Goal: Ask a question

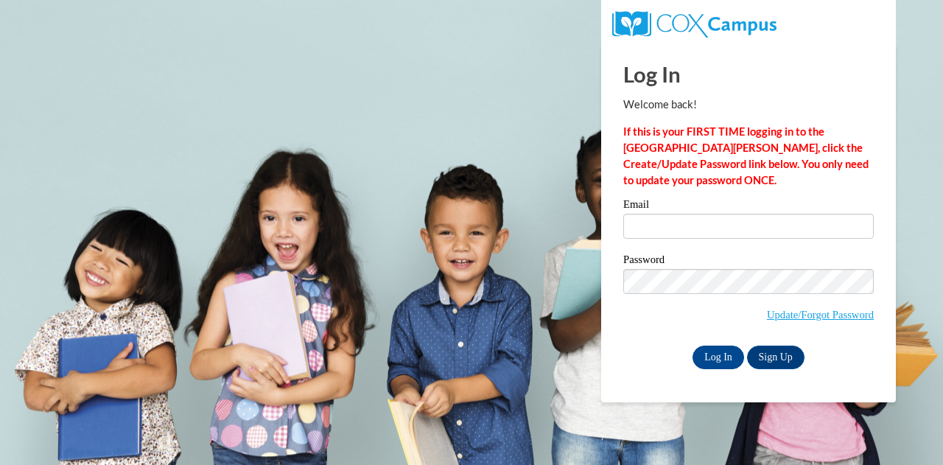
click at [667, 207] on label "Email" at bounding box center [748, 206] width 250 height 15
click at [667, 214] on input "Email" at bounding box center [748, 226] width 250 height 25
click at [664, 225] on input "Email" at bounding box center [748, 226] width 250 height 25
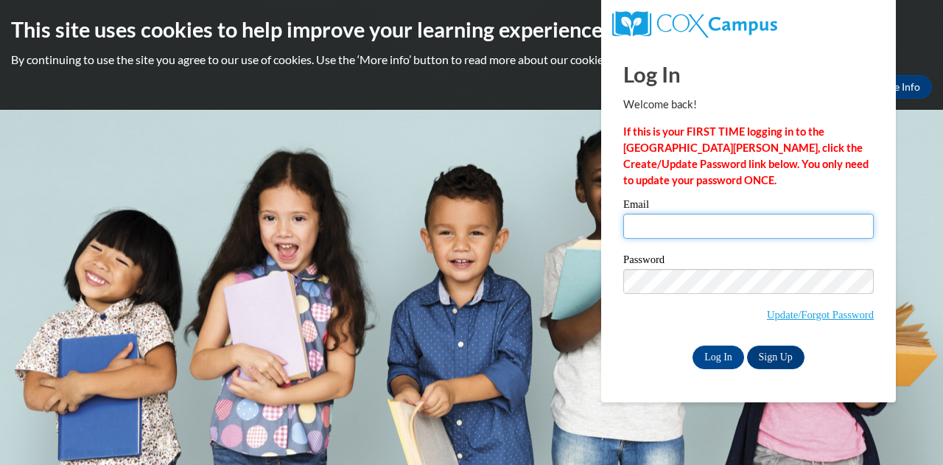
type input "[EMAIL_ADDRESS][DOMAIN_NAME]"
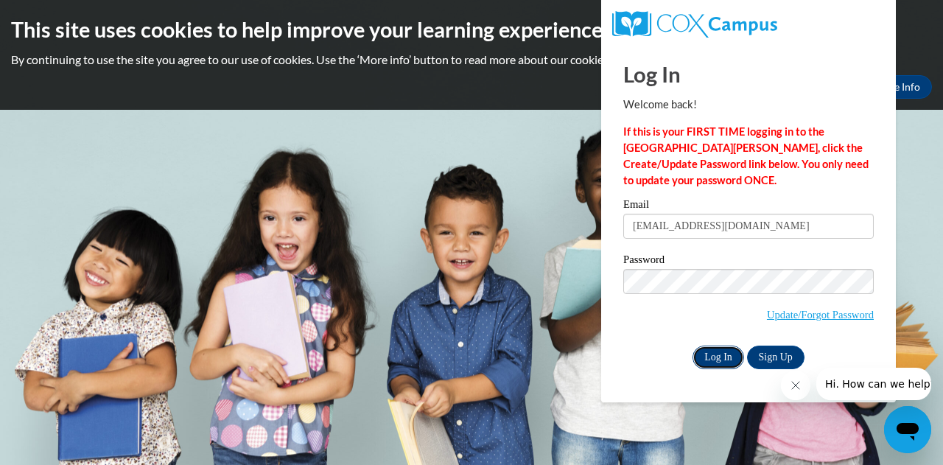
click at [714, 356] on input "Log In" at bounding box center [718, 357] width 52 height 24
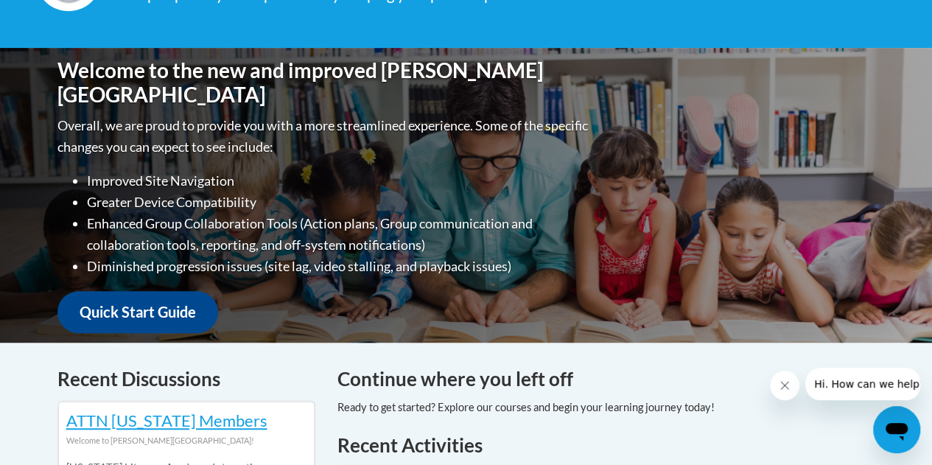
scroll to position [301, 0]
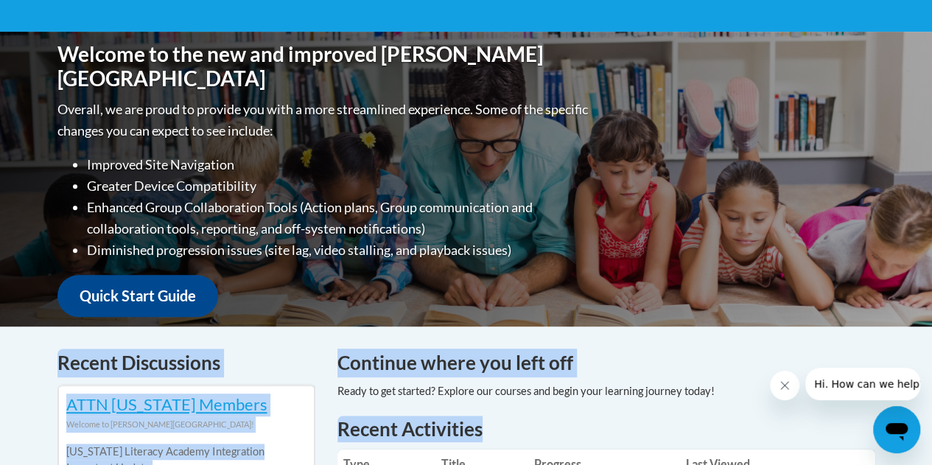
drag, startPoint x: 856, startPoint y: 426, endPoint x: 646, endPoint y: 272, distance: 260.8
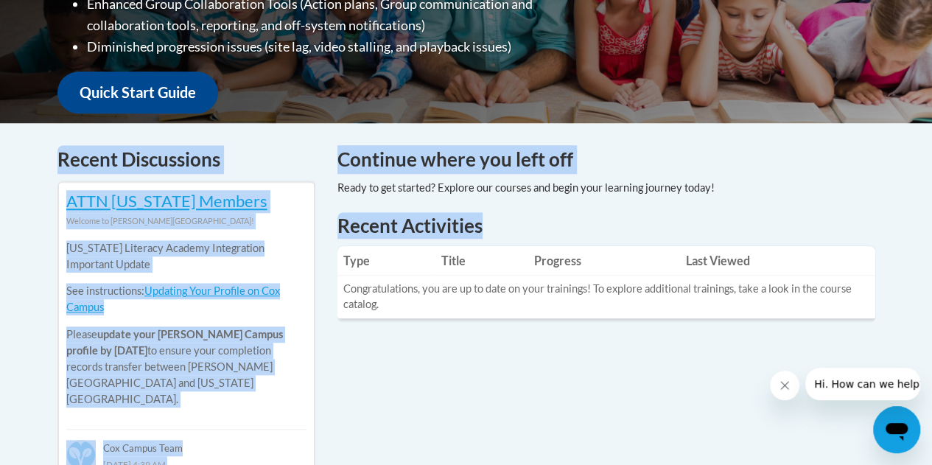
scroll to position [505, 0]
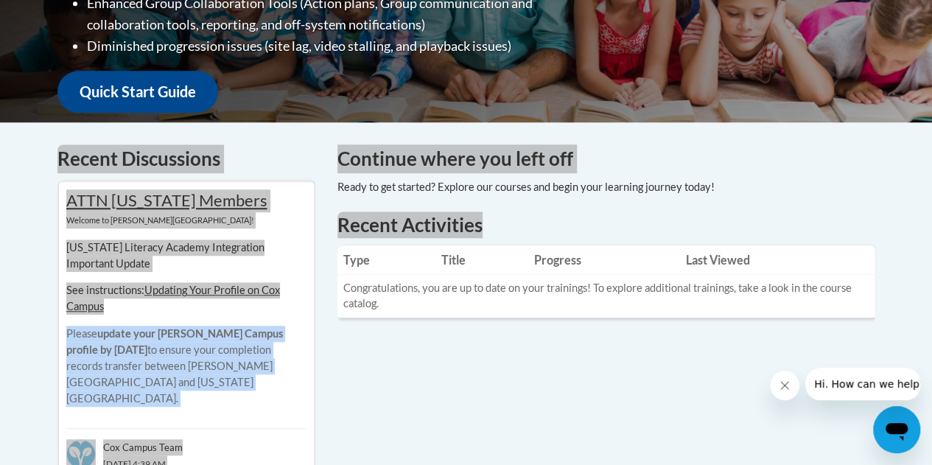
click at [903, 427] on icon "Open messaging window" at bounding box center [896, 432] width 22 height 18
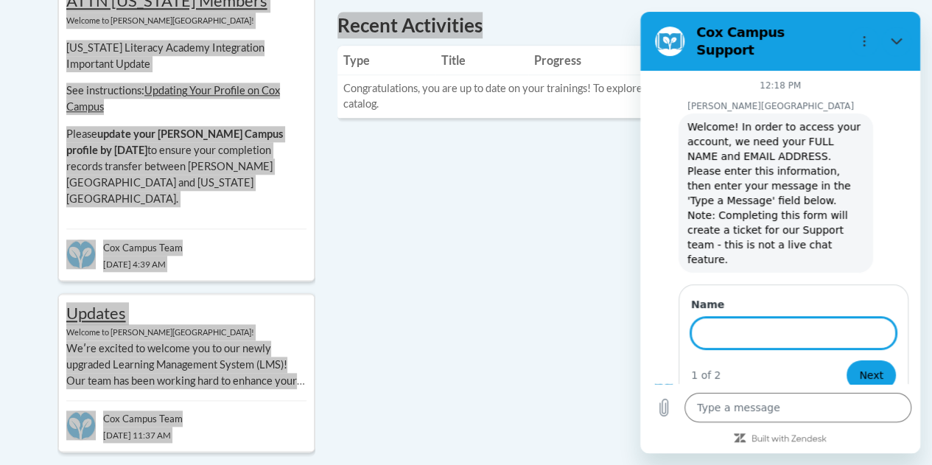
scroll to position [705, 0]
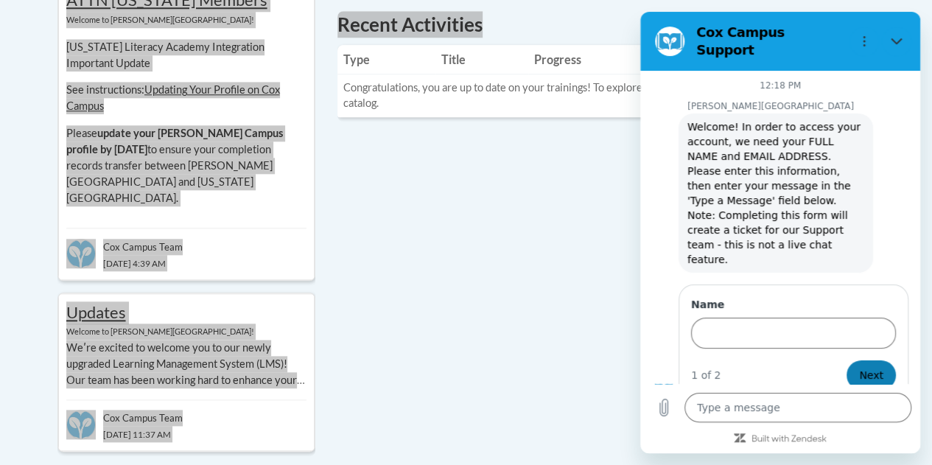
click at [871, 366] on span "Next" at bounding box center [871, 375] width 24 height 18
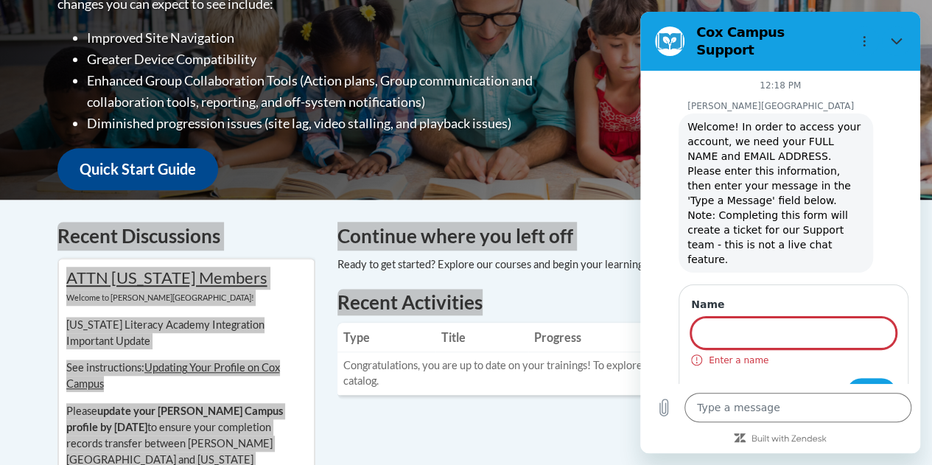
scroll to position [416, 0]
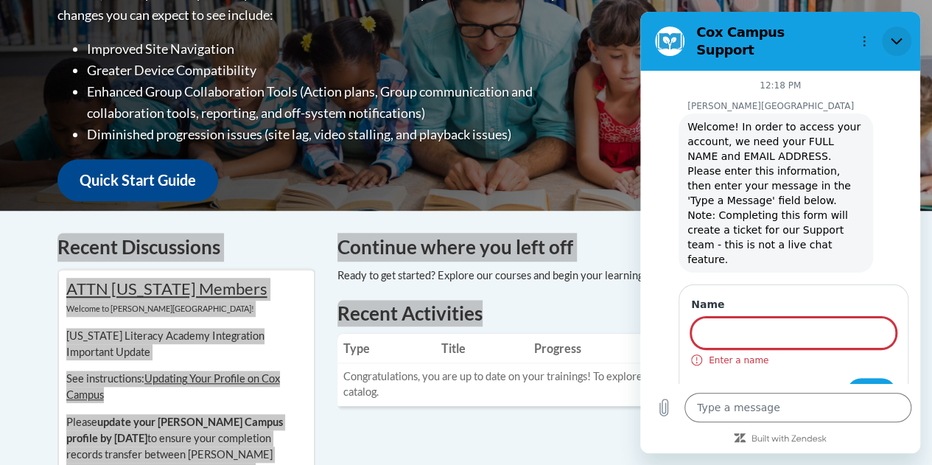
click at [895, 35] on icon "Close" at bounding box center [897, 41] width 12 height 12
type textarea "x"
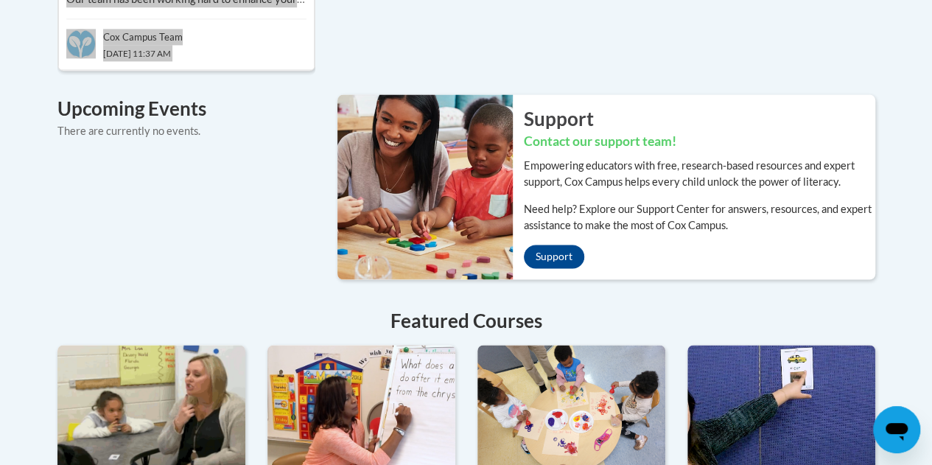
scroll to position [1087, 0]
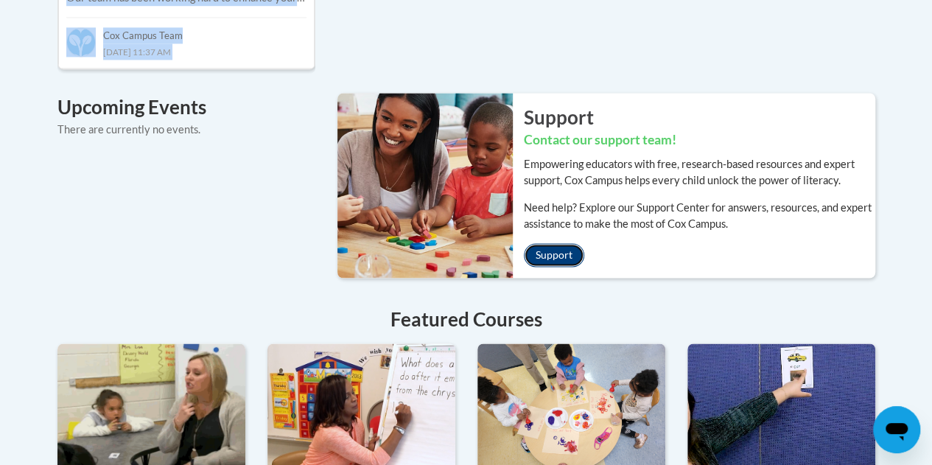
click at [558, 243] on link "Support" at bounding box center [554, 255] width 60 height 24
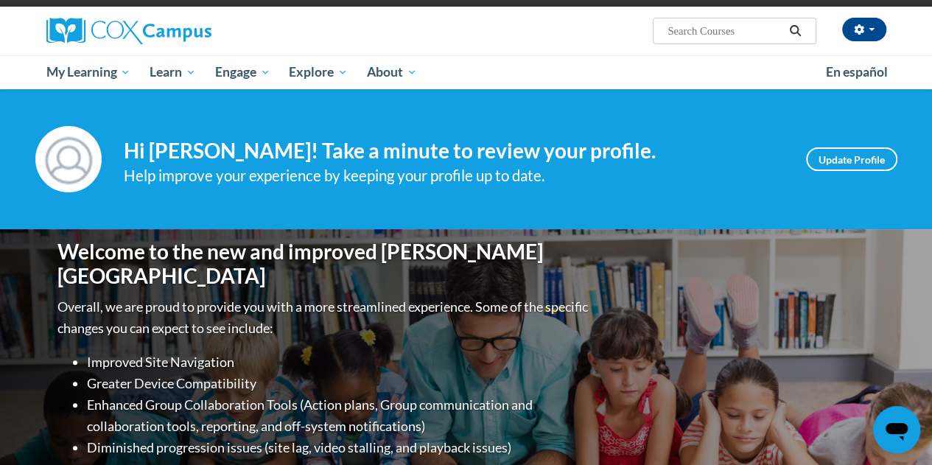
scroll to position [73, 0]
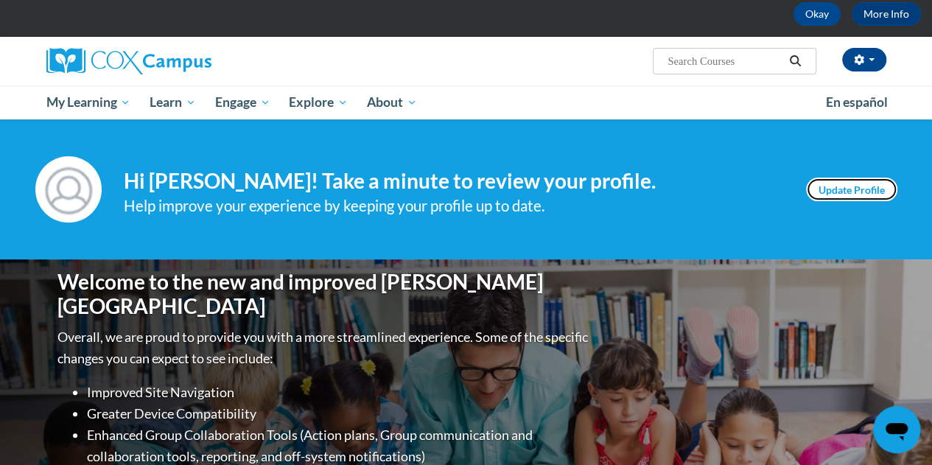
click at [833, 194] on link "Update Profile" at bounding box center [851, 190] width 91 height 24
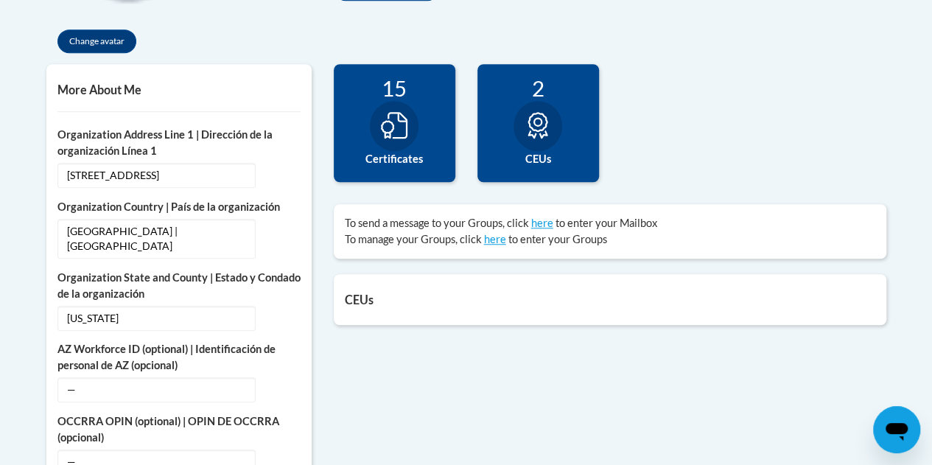
scroll to position [470, 0]
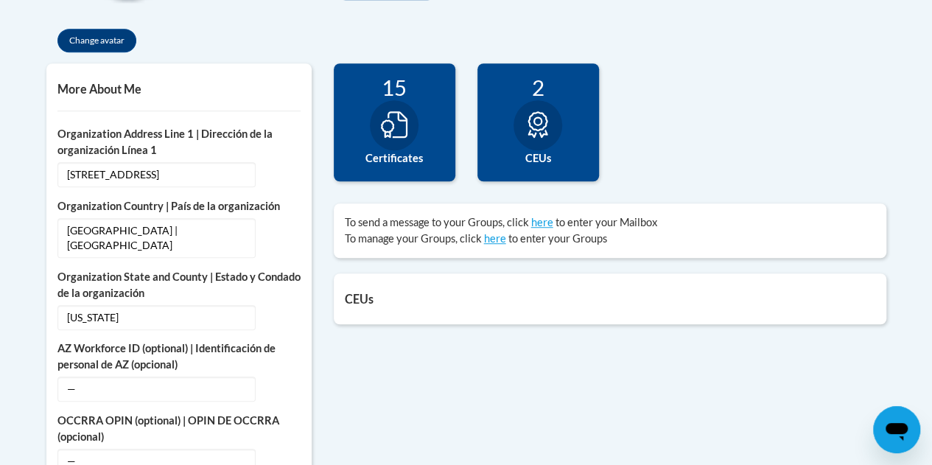
click at [912, 430] on div "Open messaging window" at bounding box center [896, 429] width 44 height 44
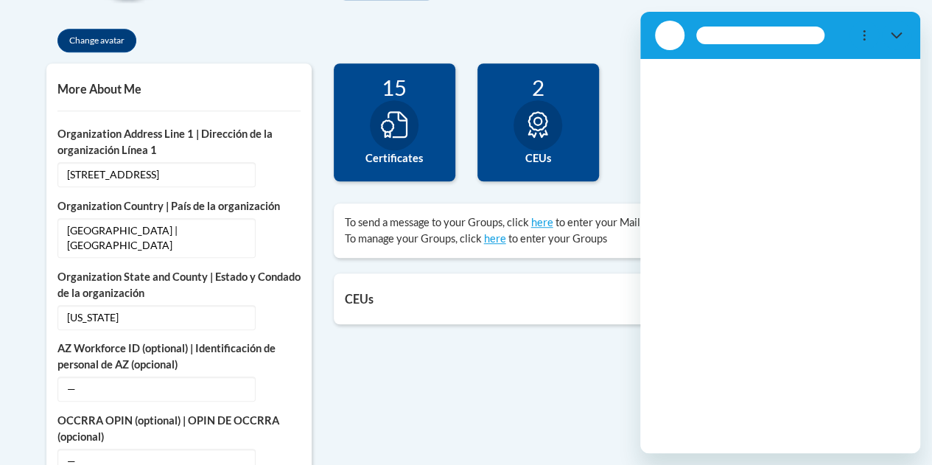
scroll to position [0, 0]
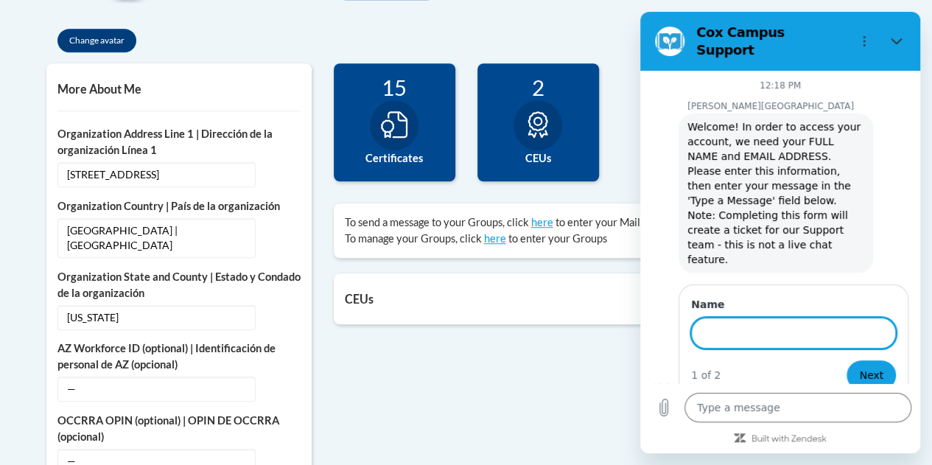
click at [756, 317] on input "Name" at bounding box center [793, 332] width 205 height 31
click at [902, 41] on button "Close" at bounding box center [896, 41] width 29 height 29
type textarea "x"
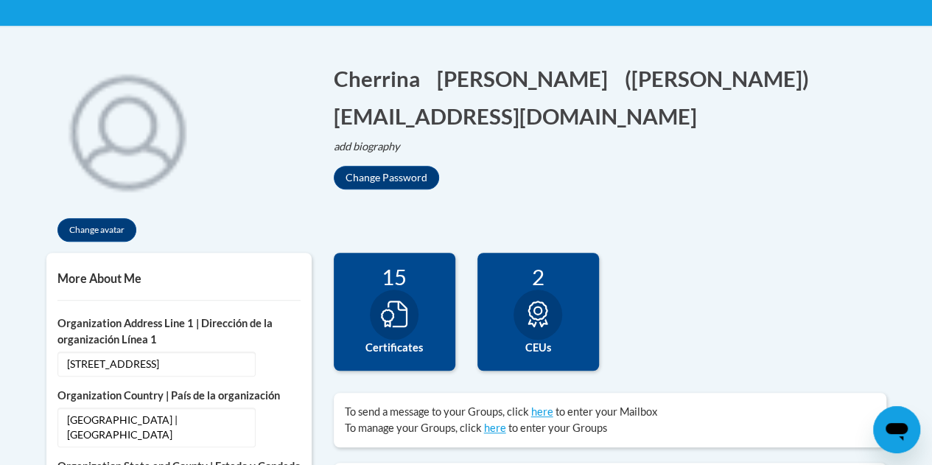
scroll to position [280, 0]
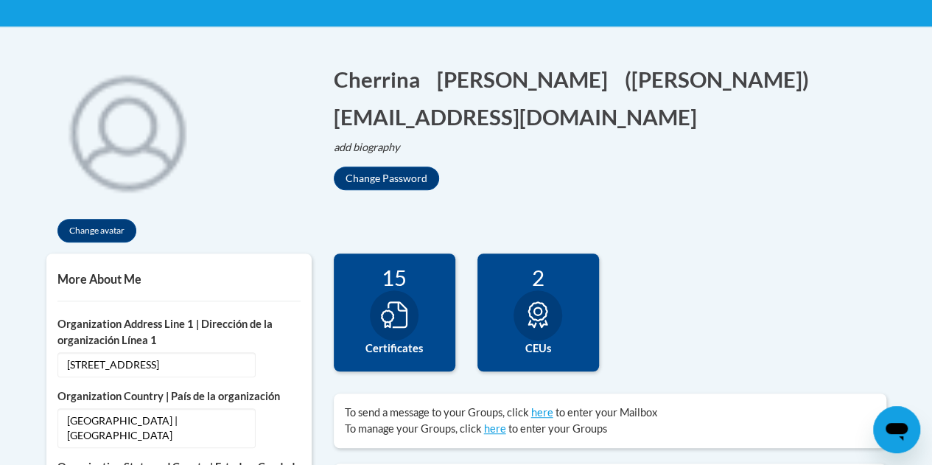
click at [575, 99] on h1 "Cherrina Edit Screen Name Cherrina Save Ramsey Edit Screen Name Ramsey Save (Ch…" at bounding box center [610, 98] width 552 height 68
click at [569, 114] on button "cherrina_ramsey@dekalbschoolsga.org Edit" at bounding box center [520, 117] width 373 height 30
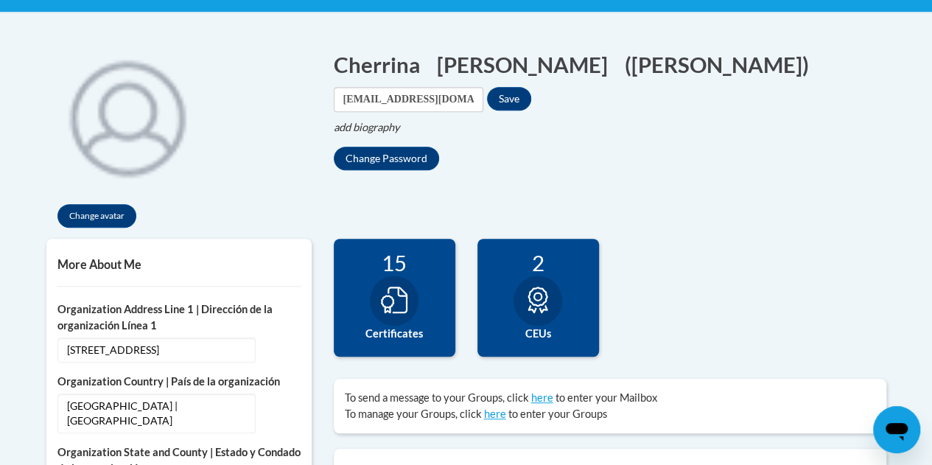
scroll to position [296, 0]
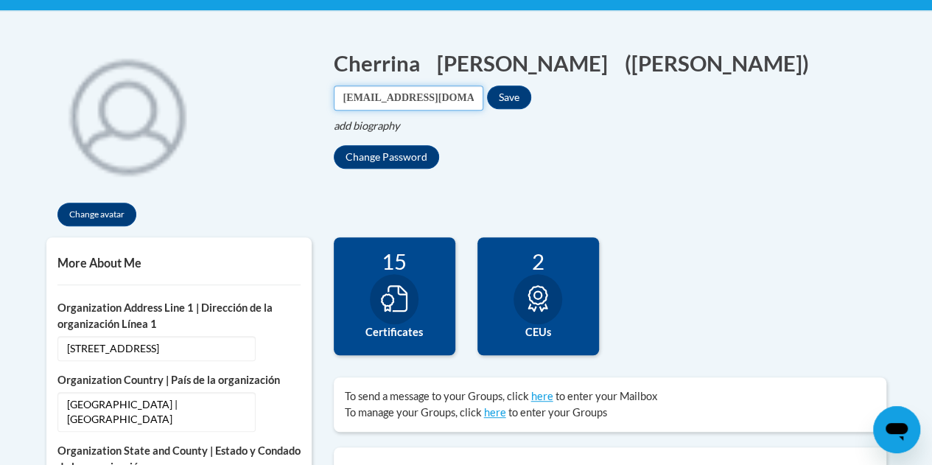
drag, startPoint x: 429, startPoint y: 101, endPoint x: 330, endPoint y: 89, distance: 99.4
click at [330, 89] on div "Cherrina Edit Screen Name Cherrina Save Ramsey Edit Screen Name Ramsey Save (Ch…" at bounding box center [610, 101] width 575 height 136
type input "e20010293@dekalbschoolsga.org"
click at [531, 97] on button "Save" at bounding box center [509, 97] width 44 height 24
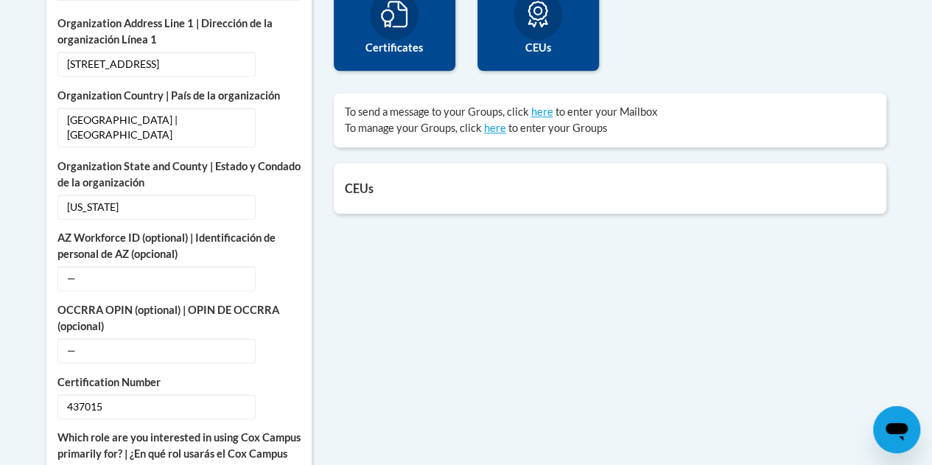
scroll to position [623, 0]
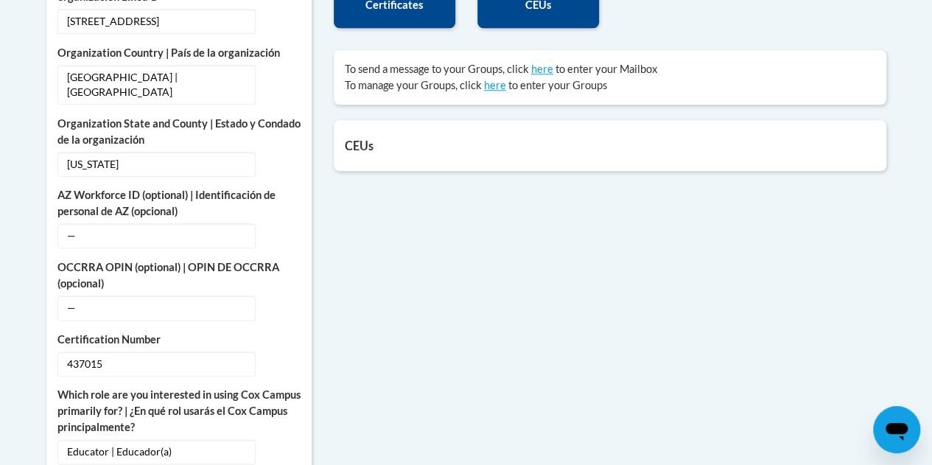
click at [889, 442] on icon "Open messaging window" at bounding box center [896, 429] width 27 height 27
type textarea "x"
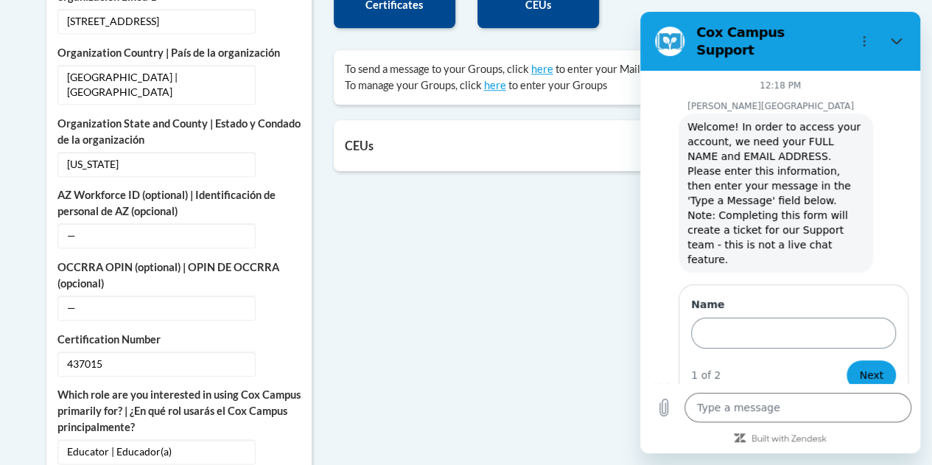
click at [771, 317] on input "Name" at bounding box center [793, 332] width 205 height 31
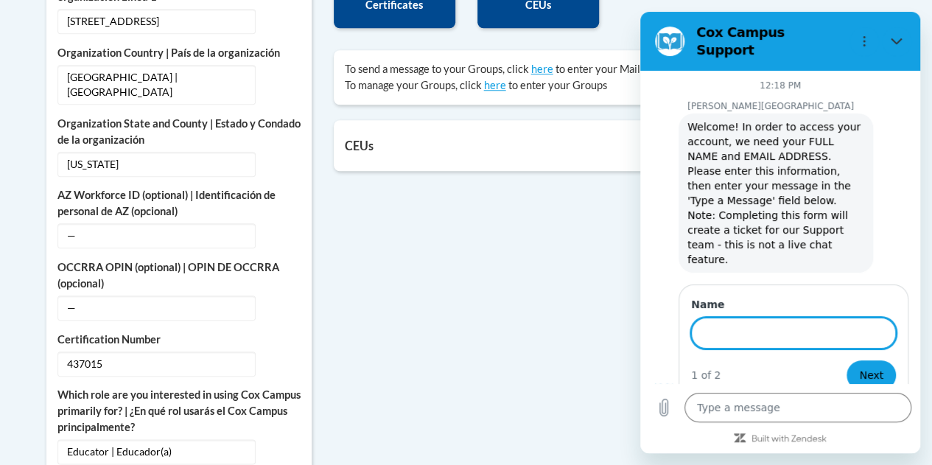
type input "Cherrina Ramsey"
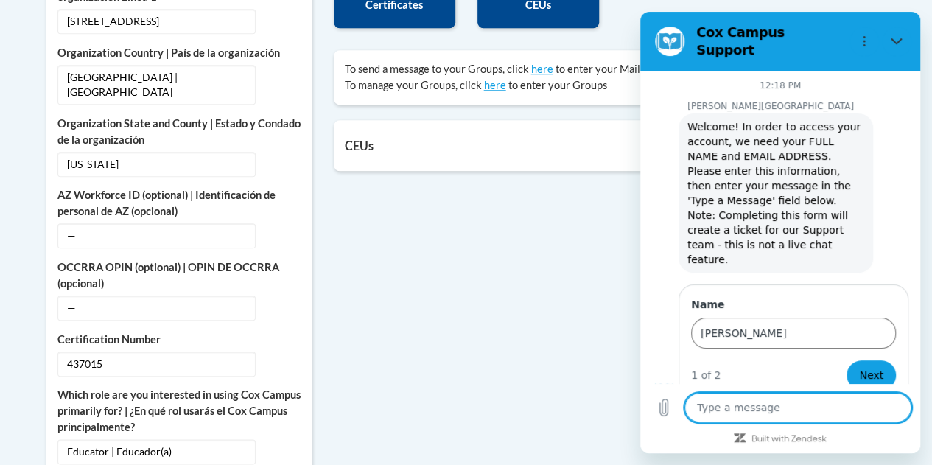
click at [771, 421] on textarea at bounding box center [797, 407] width 227 height 29
type textarea "M"
type textarea "x"
type textarea "My"
type textarea "x"
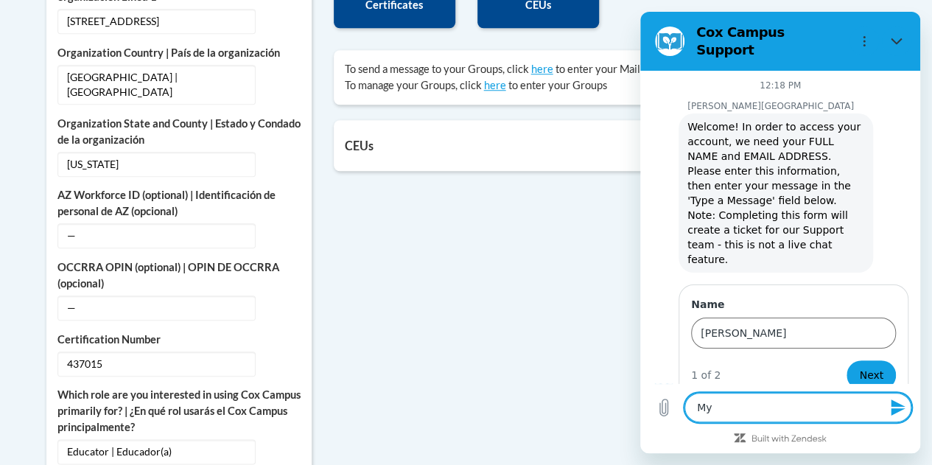
type textarea "My"
type textarea "x"
type textarea "My e"
type textarea "x"
type textarea "My em"
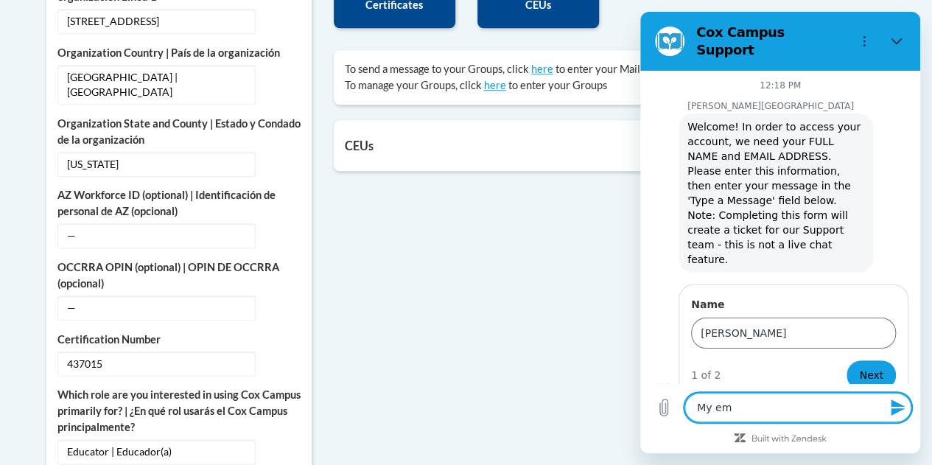
type textarea "x"
type textarea "My ema"
type textarea "x"
type textarea "My emai"
type textarea "x"
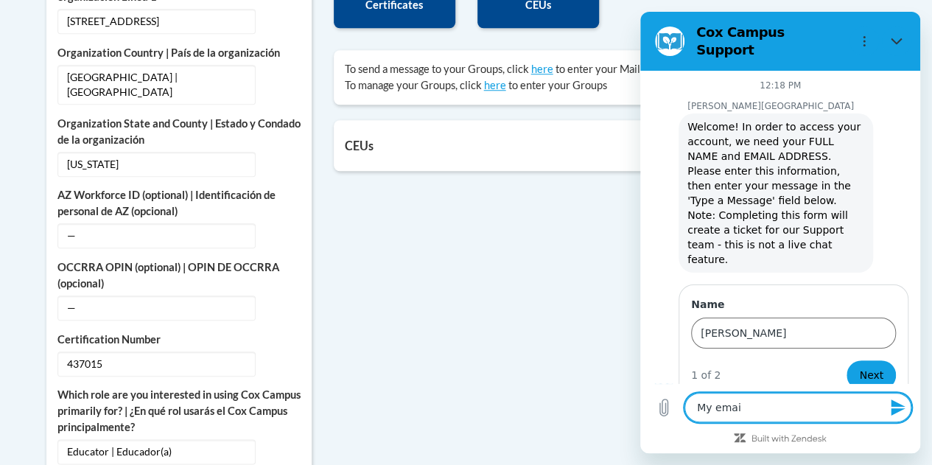
type textarea "My email"
type textarea "x"
type textarea "My email"
type textarea "x"
type textarea "My email a"
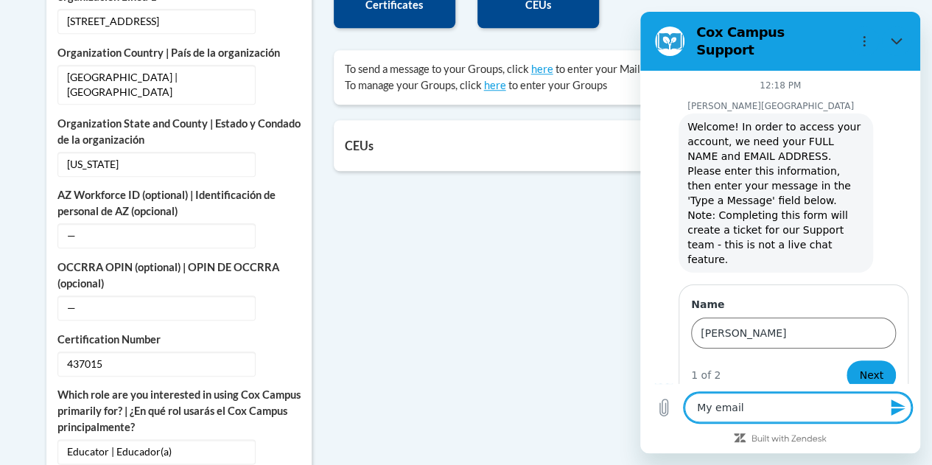
type textarea "x"
type textarea "My email ad"
type textarea "x"
type textarea "My email add"
type textarea "x"
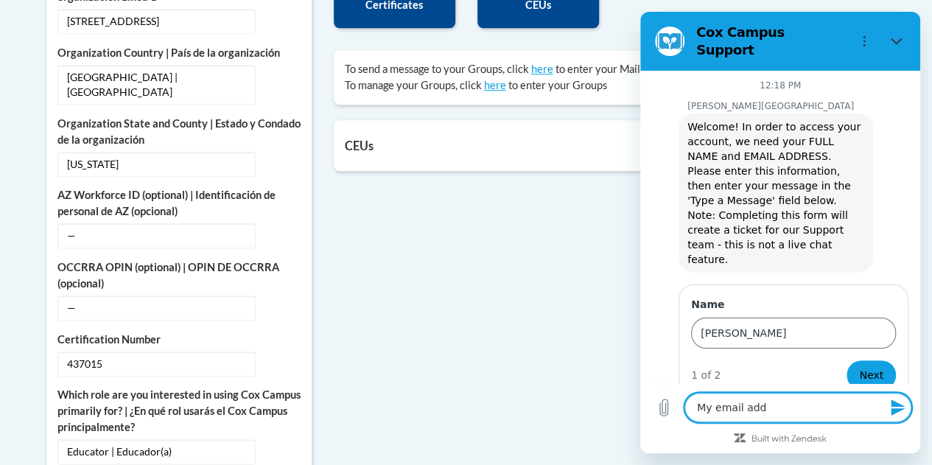
type textarea "My email addr"
type textarea "x"
type textarea "My email addre"
type textarea "x"
type textarea "My email addres"
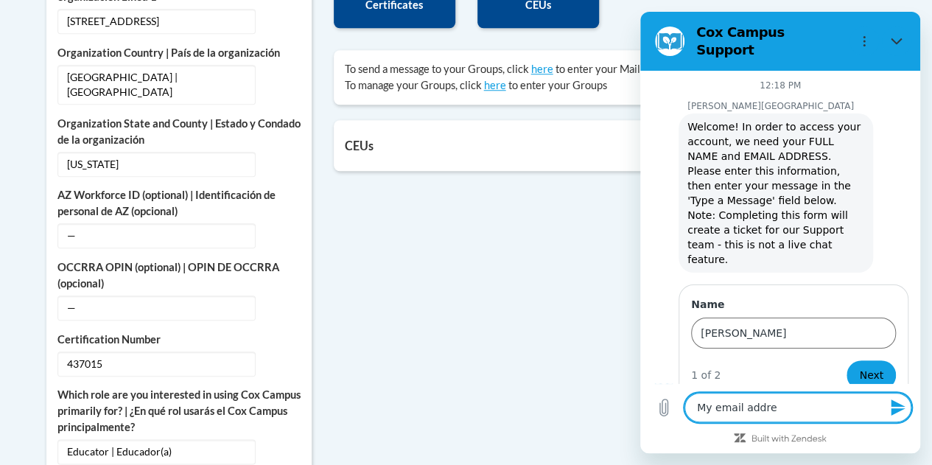
type textarea "x"
type textarea "My email address"
type textarea "x"
type textarea "My email address"
type textarea "x"
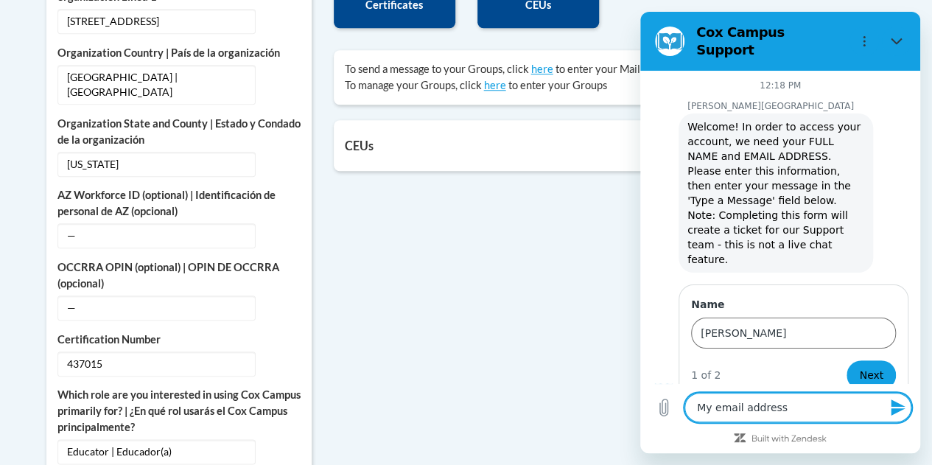
type textarea "My email address h"
type textarea "x"
type textarea "My email address ha"
type textarea "x"
type textarea "My email address has"
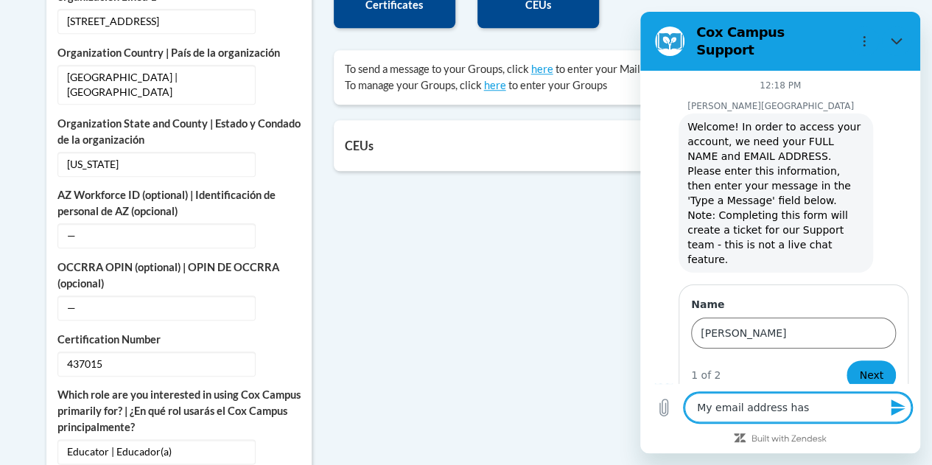
type textarea "x"
type textarea "My email address has"
type textarea "x"
type textarea "My email address has b"
type textarea "x"
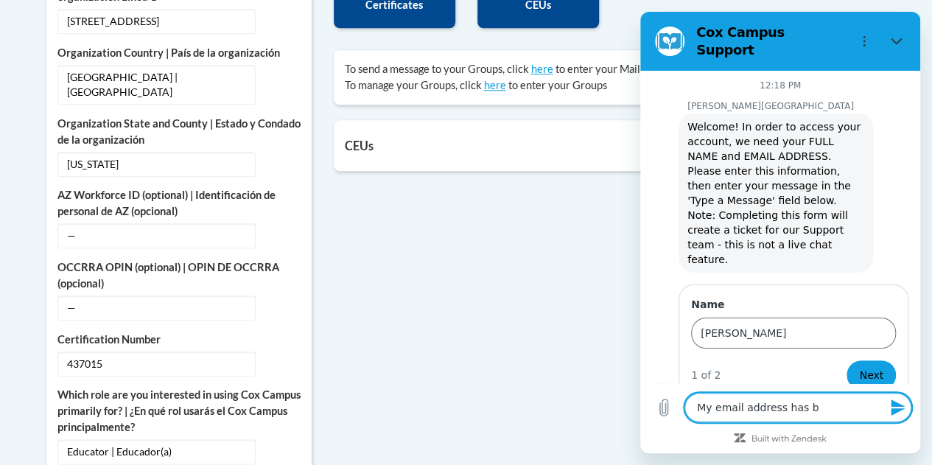
type textarea "My email address has be"
type textarea "x"
type textarea "My email address has bee"
type textarea "x"
type textarea "My email address has been"
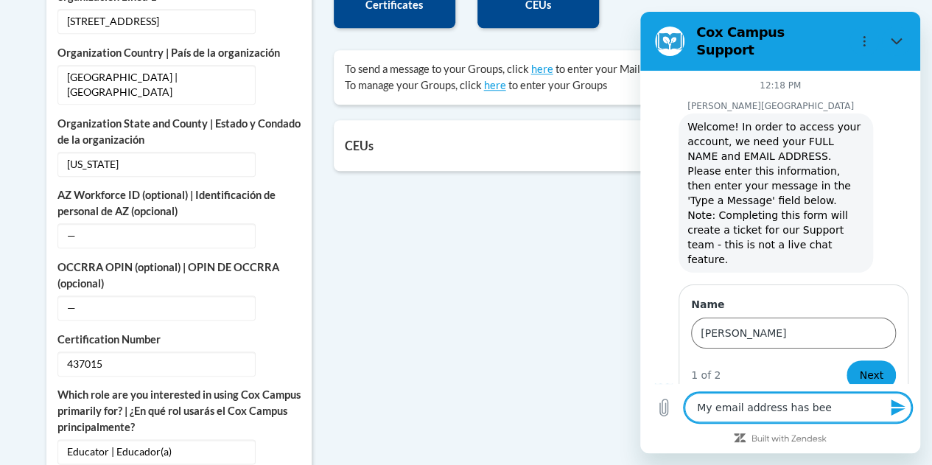
type textarea "x"
type textarea "My email address has been"
type textarea "x"
type textarea "My email address has been u"
type textarea "x"
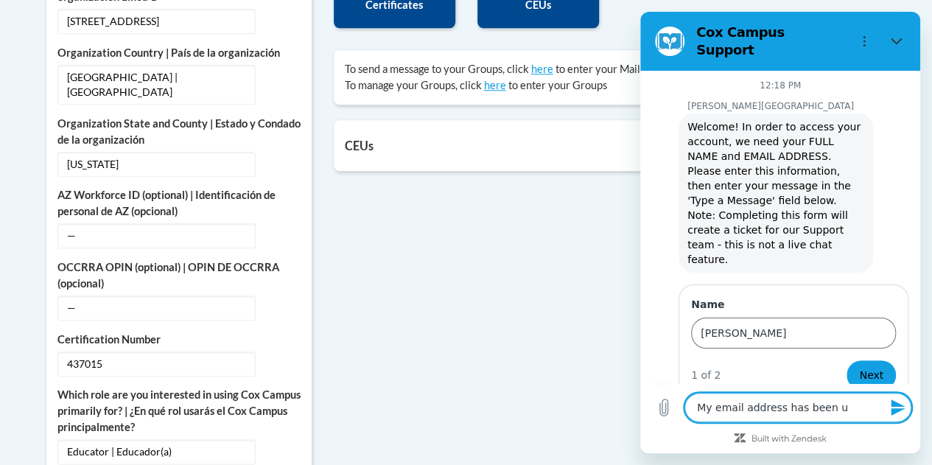
type textarea "My email address has been up"
type textarea "x"
type textarea "My email address has been upd"
type textarea "x"
type textarea "My email address has been upda"
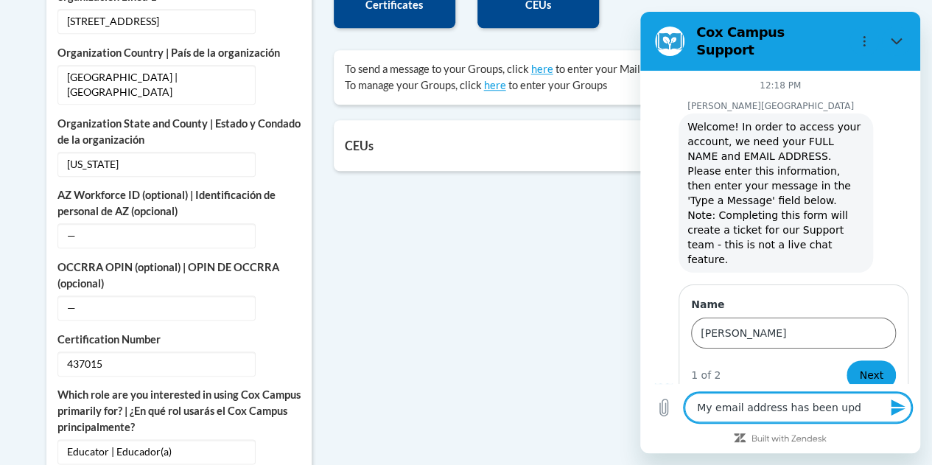
type textarea "x"
type textarea "My email address has been updat"
type textarea "x"
type textarea "My email address has been update"
type textarea "x"
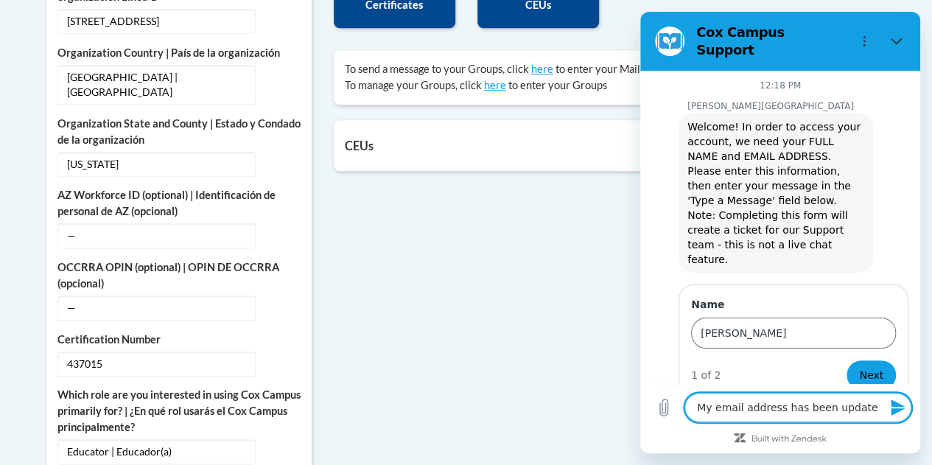
type textarea "My email address has been updated"
type textarea "x"
type textarea "My email address has been updated"
type textarea "x"
type textarea "My email address has been updated t"
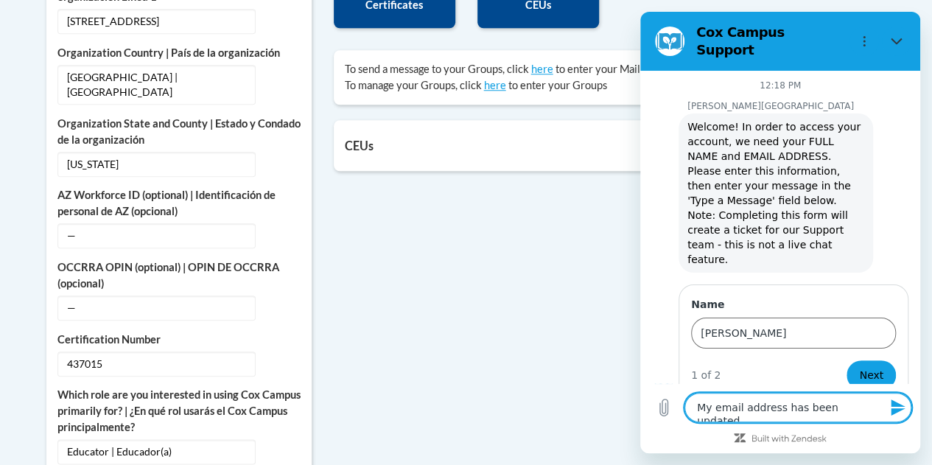
type textarea "x"
type textarea "My email address has been updated to"
type textarea "x"
type textarea "My email address has been updated to"
type textarea "x"
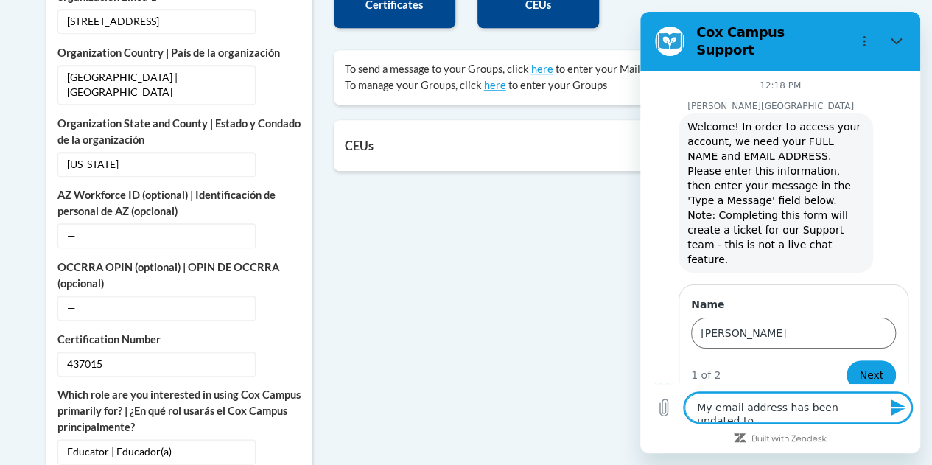
type textarea "My email address has been updated to i"
type textarea "x"
type textarea "My email address has been updated to in"
type textarea "x"
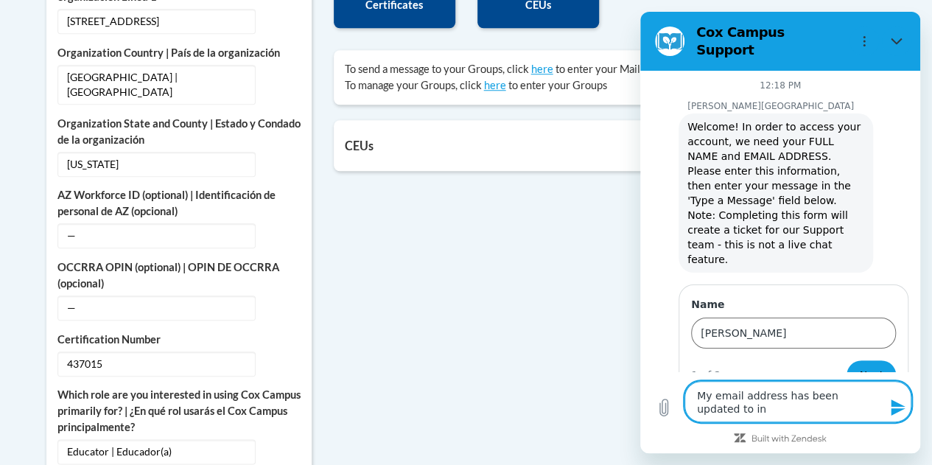
type textarea "My email address has been updated to inc"
type textarea "x"
type textarea "My email address has been updated to incl"
type textarea "x"
type textarea "My email address has been updated to inclu"
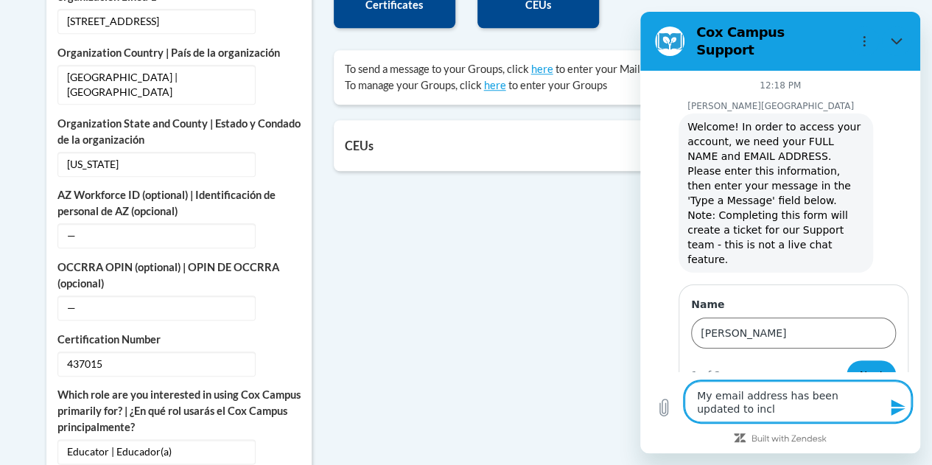
type textarea "x"
type textarea "My email address has been updated to includ"
type textarea "x"
type textarea "My email address has been updated to include"
type textarea "x"
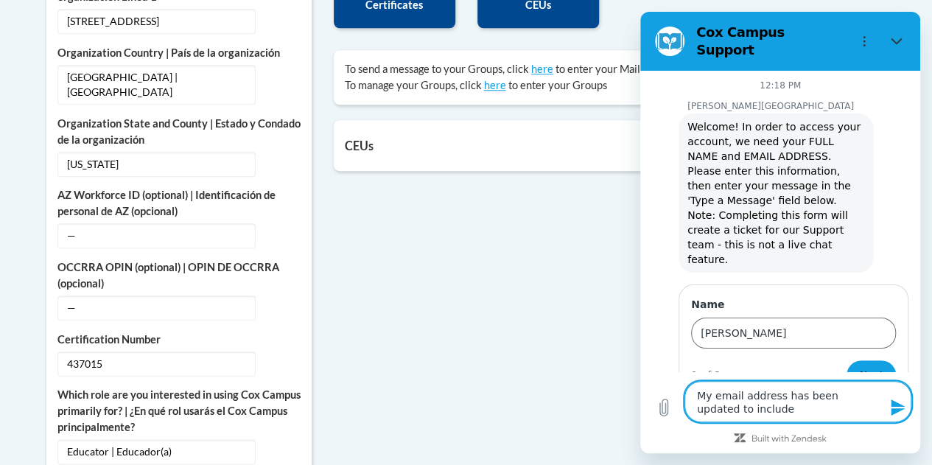
type textarea "My email address has been updated to include"
type textarea "x"
type textarea "My email address has been updated to include m"
type textarea "x"
type textarea "My email address has been updated to include my"
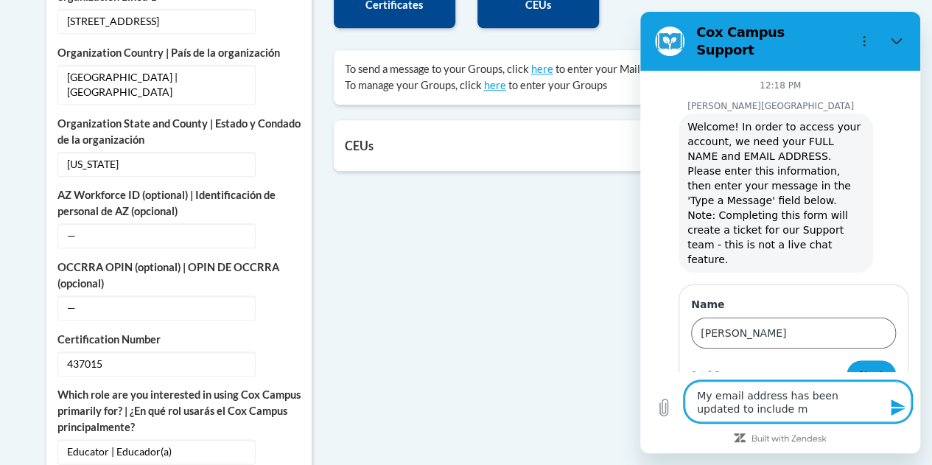
type textarea "x"
type textarea "My email address has been updated to include my"
type textarea "x"
type textarea "My email address has been updated to include my e"
type textarea "x"
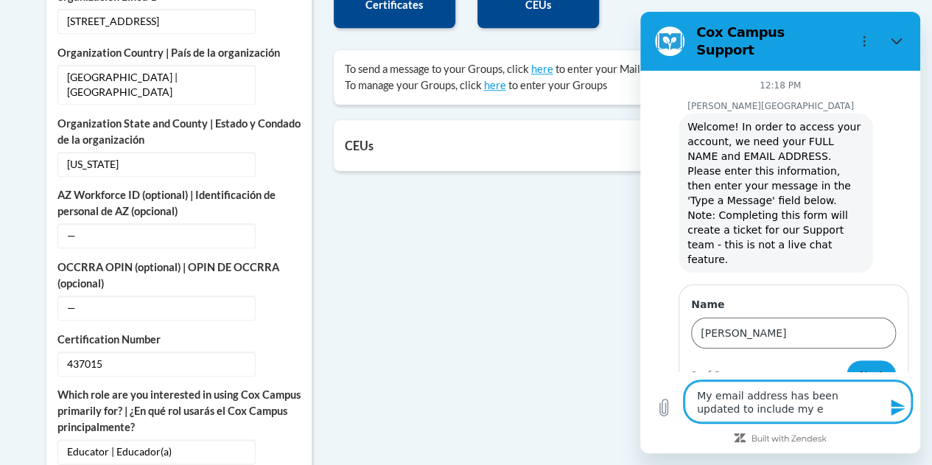
type textarea "My email address has been updated to include my en"
type textarea "x"
type textarea "My email address has been updated to include my enu"
type textarea "x"
type textarea "My email address has been updated to include my enum"
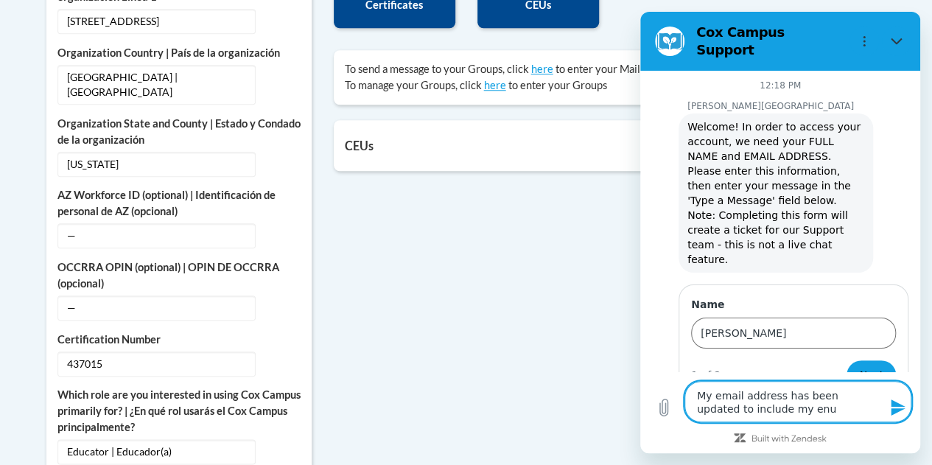
type textarea "x"
type textarea "My email address has been updated to include my enumb"
type textarea "x"
type textarea "My email address has been updated to include my enumbe"
type textarea "x"
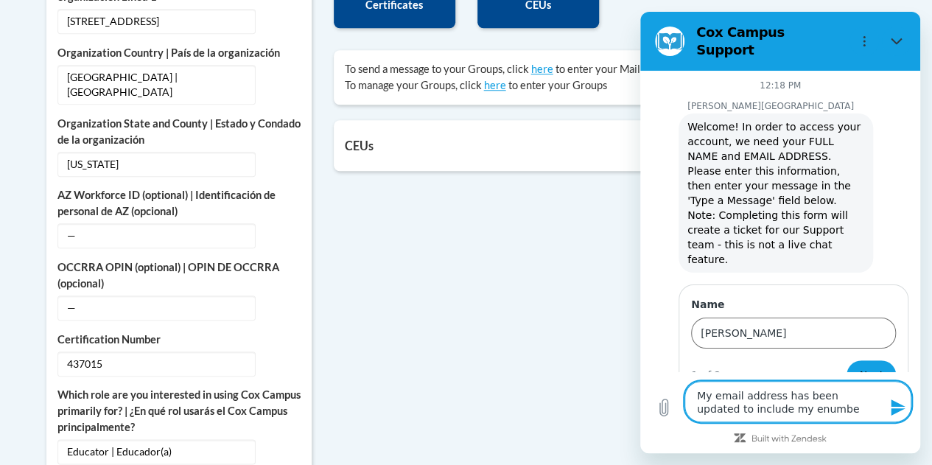
type textarea "My email address has been updated to include my enumber"
type textarea "x"
type textarea "My email address has been updated to include my enumber"
type textarea "x"
type textarea "My email address has been updated to include my enumber w"
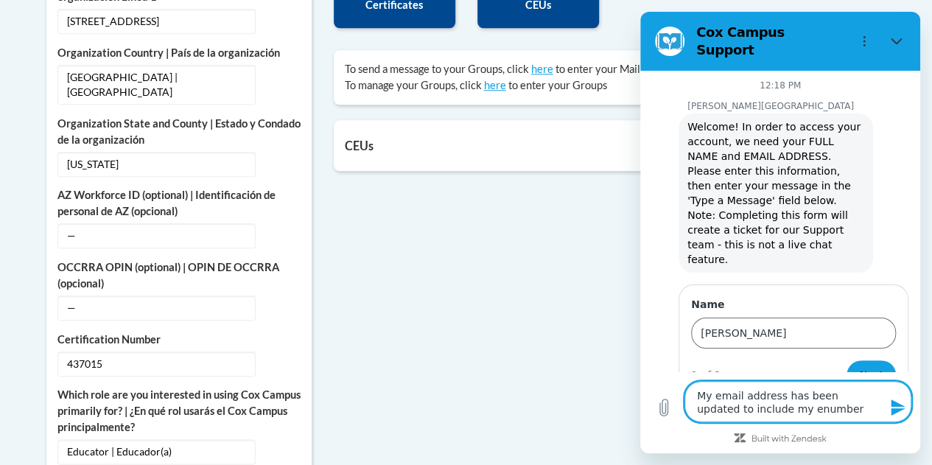
type textarea "x"
type textarea "My email address has been updated to include my enumber wi"
type textarea "x"
type textarea "My email address has been updated to include my enumber wit"
type textarea "x"
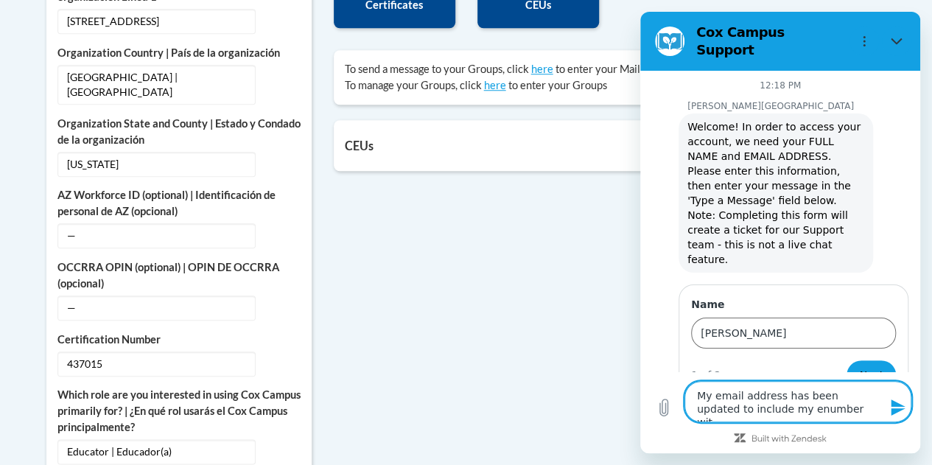
type textarea "My email address has been updated to include my enumber with"
type textarea "x"
type textarea "My email address has been updated to include my enumber with"
type textarea "x"
type textarea "My email address has been updated to include my enumber with m"
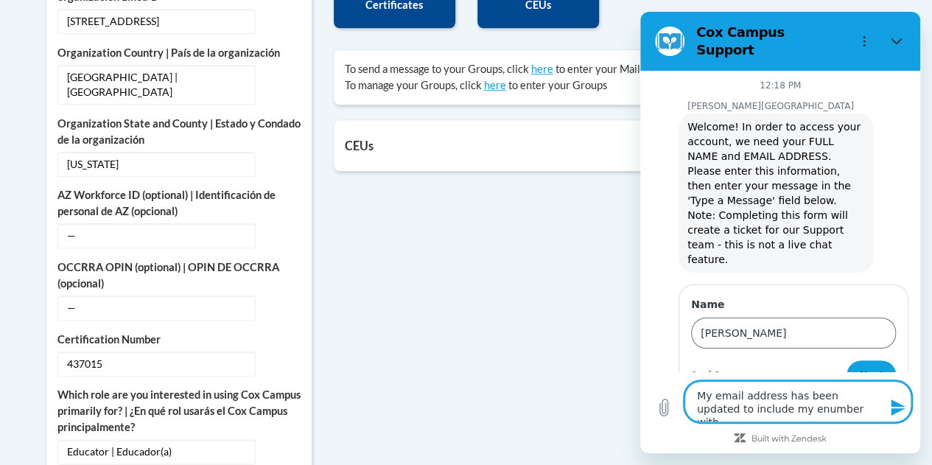
type textarea "x"
type textarea "My email address has been updated to include my enumber with my"
type textarea "x"
type textarea "My email address has been updated to include my enumber with my"
type textarea "x"
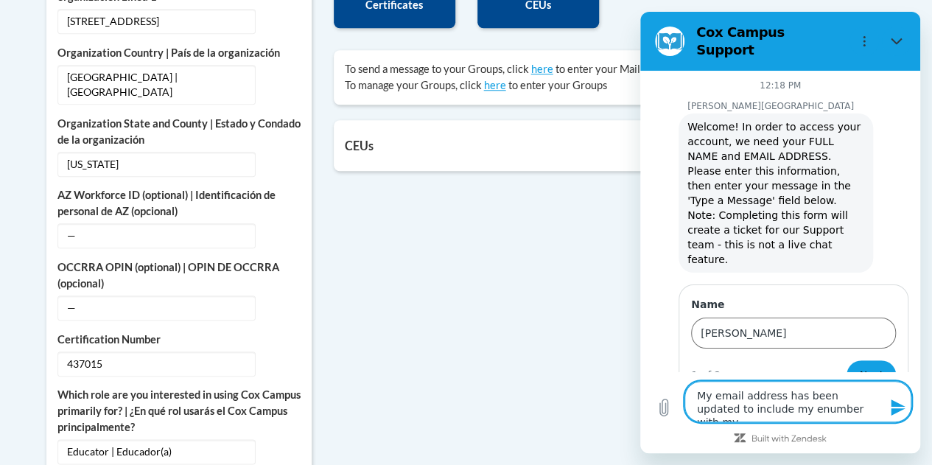
type textarea "My email address has been updated to include my enumber with my d"
type textarea "x"
type textarea "My email address has been updated to include my enumber with my di"
type textarea "x"
type textarea "My email address has been updated to include my enumber with my dis"
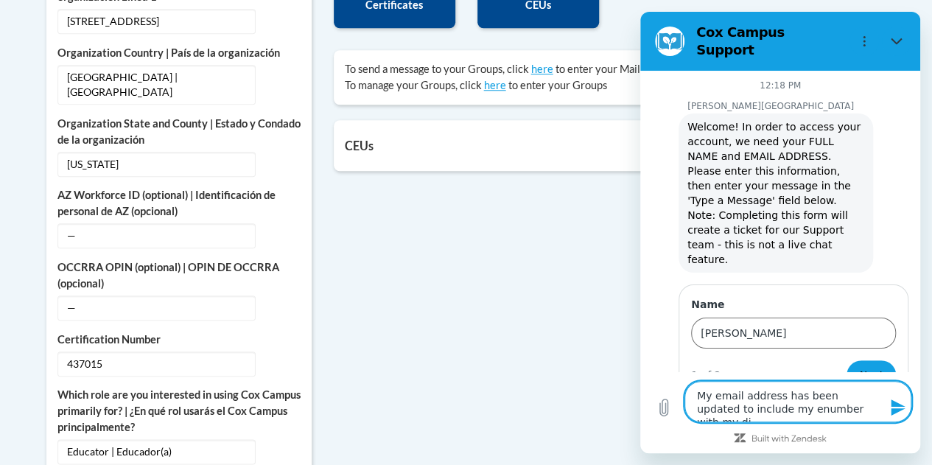
type textarea "x"
type textarea "My email address has been updated to include my enumber with my dist"
type textarea "x"
type textarea "My email address has been updated to include my enumber with my distr"
type textarea "x"
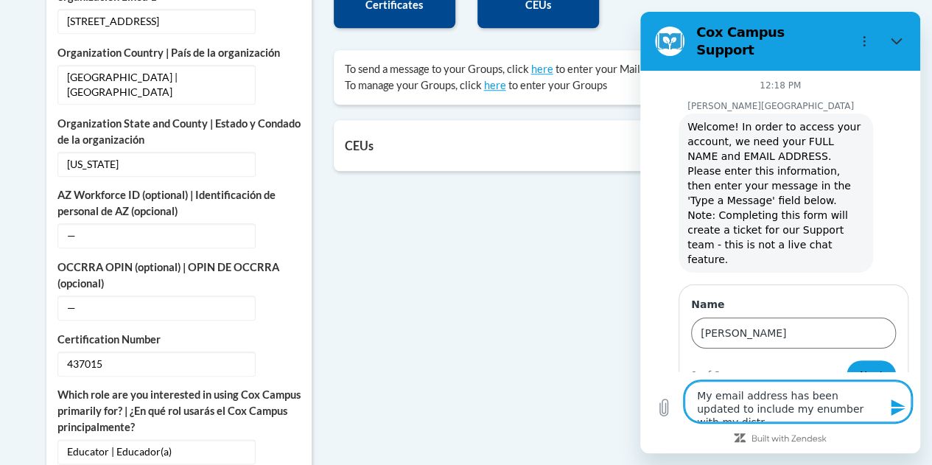
type textarea "My email address has been updated to include my enumber with my distri"
type textarea "x"
type textarea "My email address has been updated to include my enumber with my distric"
type textarea "x"
type textarea "My email address has been updated to include my enumber with my district"
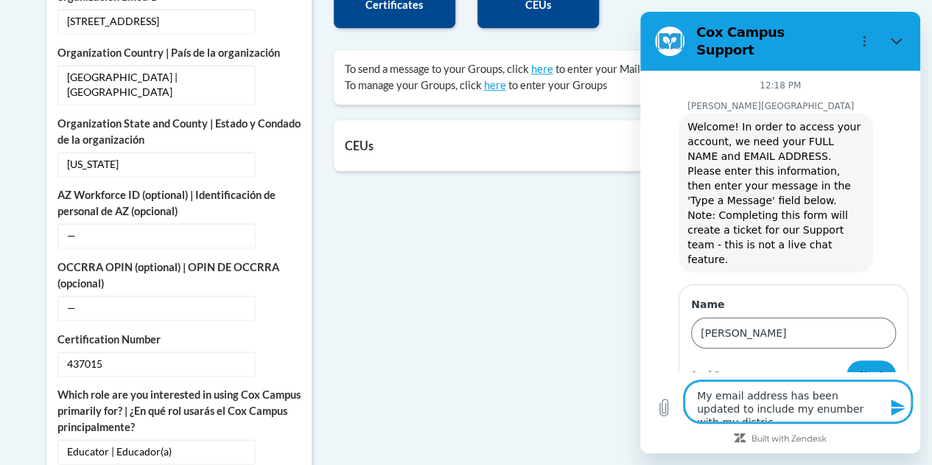
type textarea "x"
type textarea "My email address has been updated to include my enumber with my district."
type textarea "x"
type textarea "My email address has been updated to include my enumber with my district."
type textarea "x"
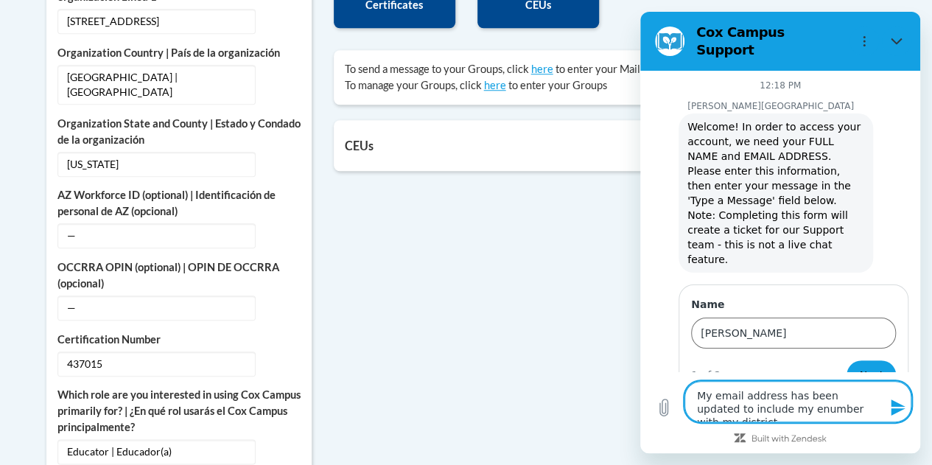
type textarea "My email address has been updated to include my enumber with my district."
type textarea "x"
type textarea "My email address has been updated to include my enumber with my district. I"
type textarea "x"
type textarea "My email address has been updated to include my enumber with my district. I"
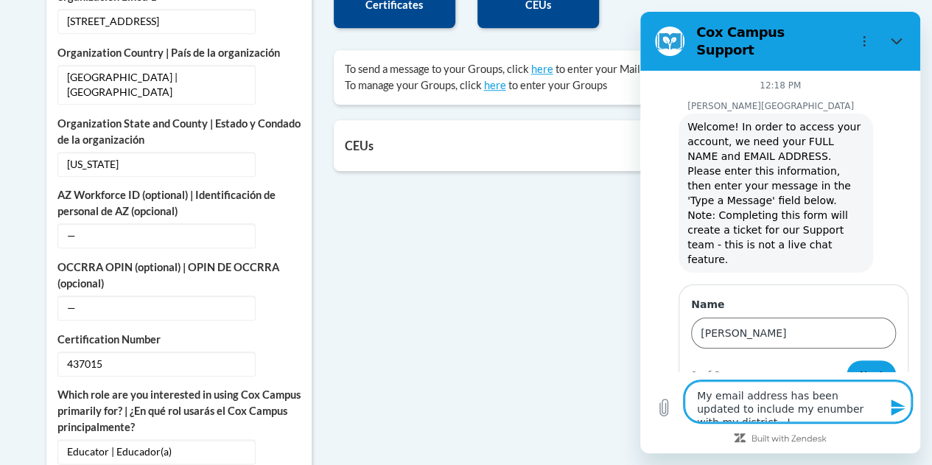
type textarea "x"
type textarea "My email address has been updated to include my enumber with my district. I a"
type textarea "x"
type textarea "My email address has been updated to include my enumber with my district. I am"
type textarea "x"
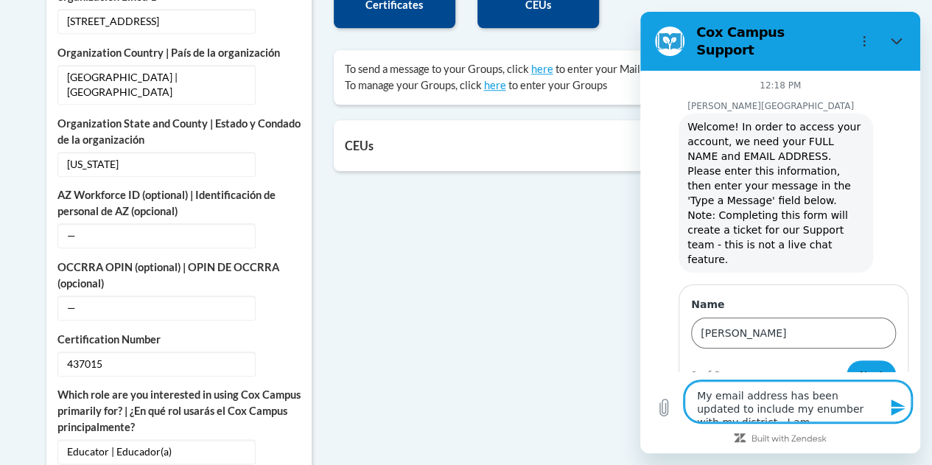
type textarea "My email address has been updated to include my enumber with my district. I am"
type textarea "x"
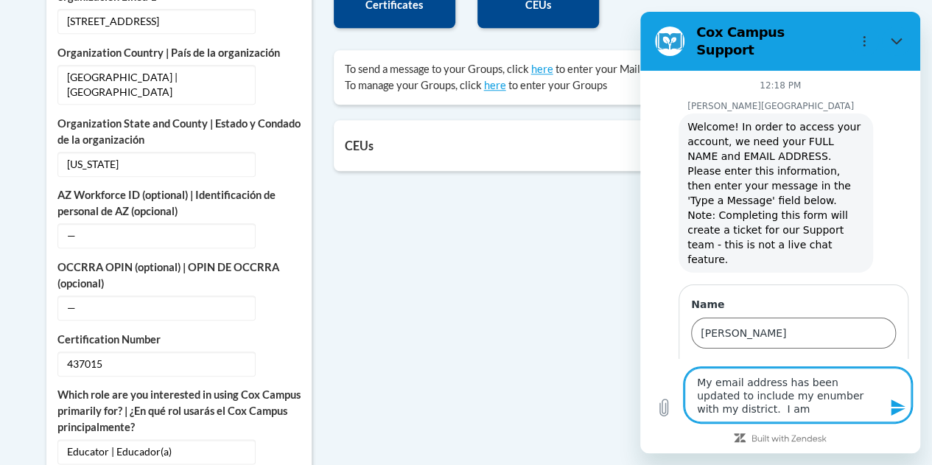
type textarea "My email address has been updated to include my enumber with my district. I am n"
type textarea "x"
type textarea "My email address has been updated to include my enumber with my district. I am …"
type textarea "x"
type textarea "My email address has been updated to include my enumber with my district. I am …"
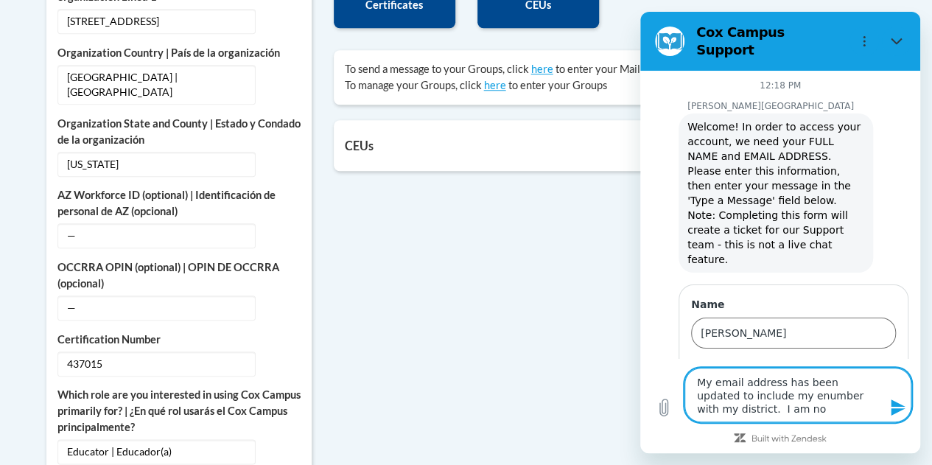
type textarea "x"
type textarea "My email address has been updated to include my enumber with my district. I am …"
type textarea "x"
type textarea "My email address has been updated to include my enumber with my district. I am …"
type textarea "x"
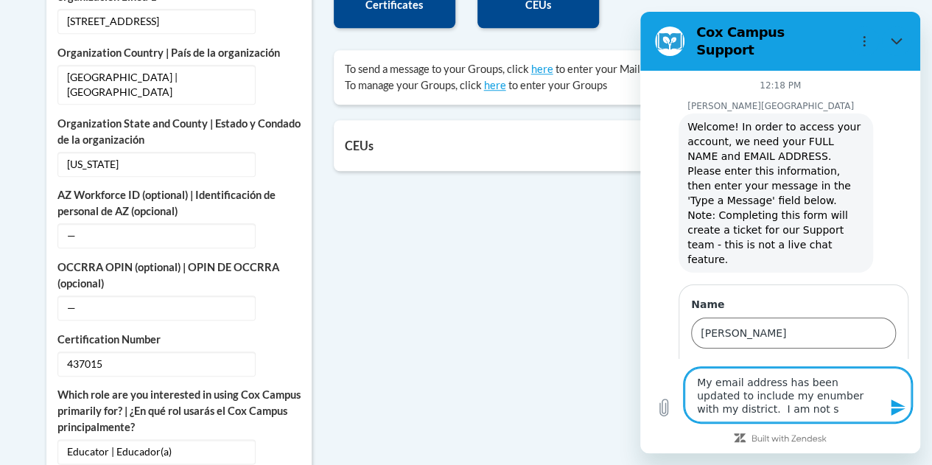
type textarea "My email address has been updated to include my enumber with my district. I am …"
type textarea "x"
type textarea "My email address has been updated to include my enumber with my district. I am …"
type textarea "x"
type textarea "My email address has been updated to include my enumber with my district. I am …"
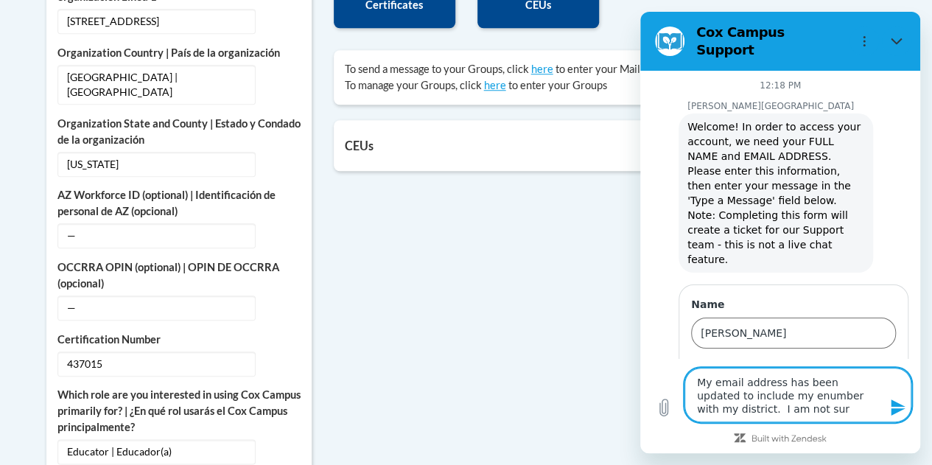
type textarea "x"
type textarea "My email address has been updated to include my enumber with my district. I am …"
type textarea "x"
type textarea "My email address has been updated to include my enumber with my district. I am …"
type textarea "x"
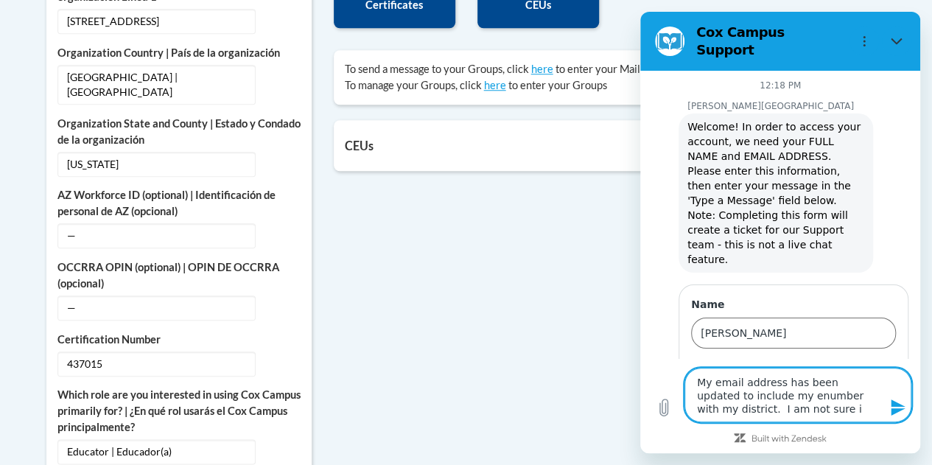
type textarea "My email address has been updated to include my enumber with my district. I am …"
type textarea "x"
type textarea "My email address has been updated to include my enumber with my district. I am …"
type textarea "x"
type textarea "My email address has been updated to include my enumber with my district. I am …"
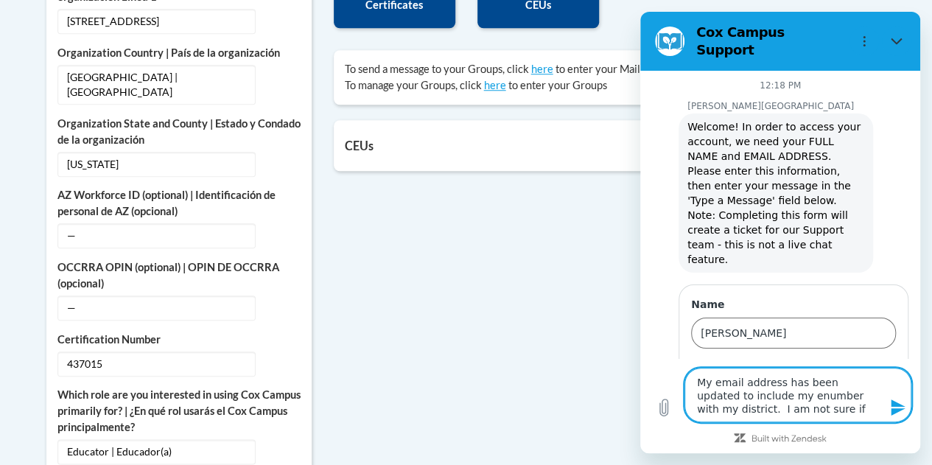
type textarea "x"
type textarea "My email address has been updated to include my enumber with my district. I am …"
type textarea "x"
type textarea "My email address has been updated to include my enumber with my district. I am …"
type textarea "x"
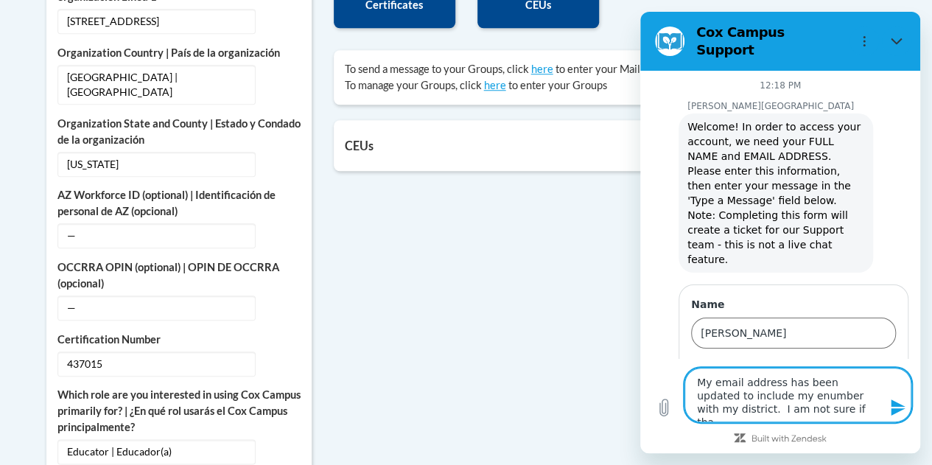
type textarea "My email address has been updated to include my enumber with my district. I am …"
type textarea "x"
type textarea "My email address has been updated to include my enumber with my district. I am …"
type textarea "x"
type textarea "My email address has been updated to include my enumber with my district. I am …"
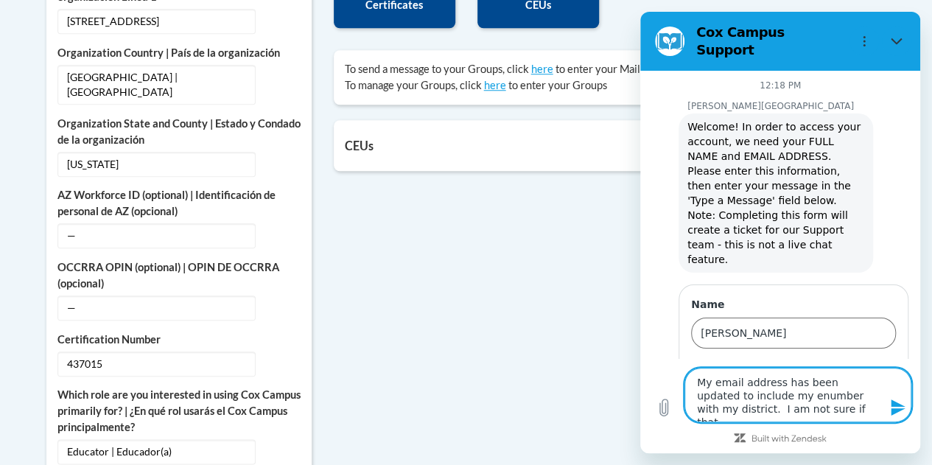
type textarea "x"
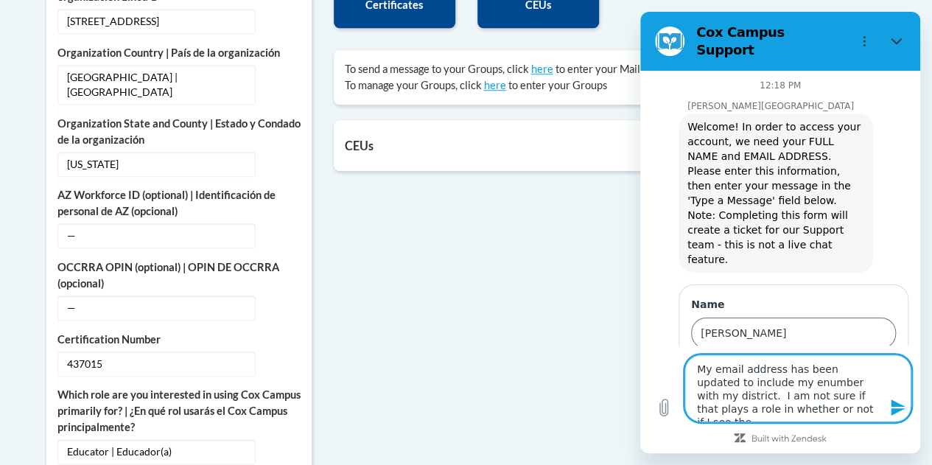
click at [751, 385] on textarea "My email address has been updated to include my enumber with my district. I am …" at bounding box center [797, 388] width 227 height 68
click at [755, 385] on textarea "My email address has been updated to include my enumber with my district. I am …" at bounding box center [797, 388] width 227 height 68
click at [833, 406] on textarea "My email address has been updated to include my e-number with my district. I am…" at bounding box center [797, 388] width 227 height 68
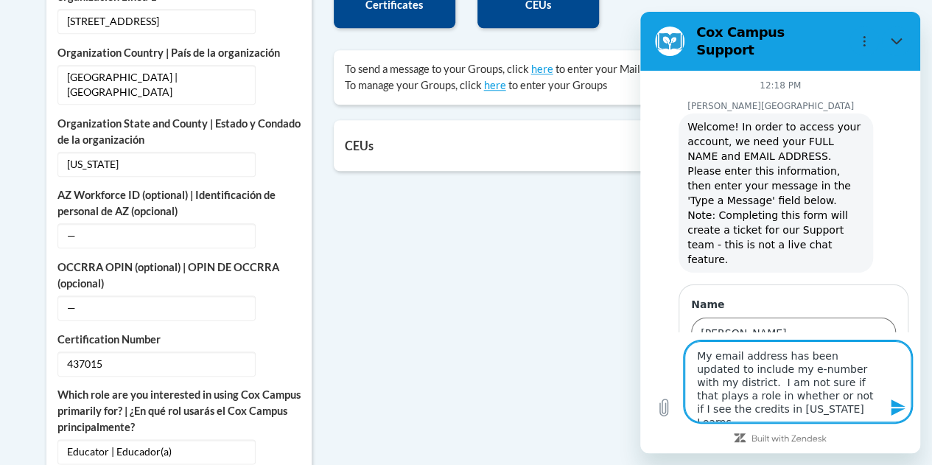
scroll to position [1030, 0]
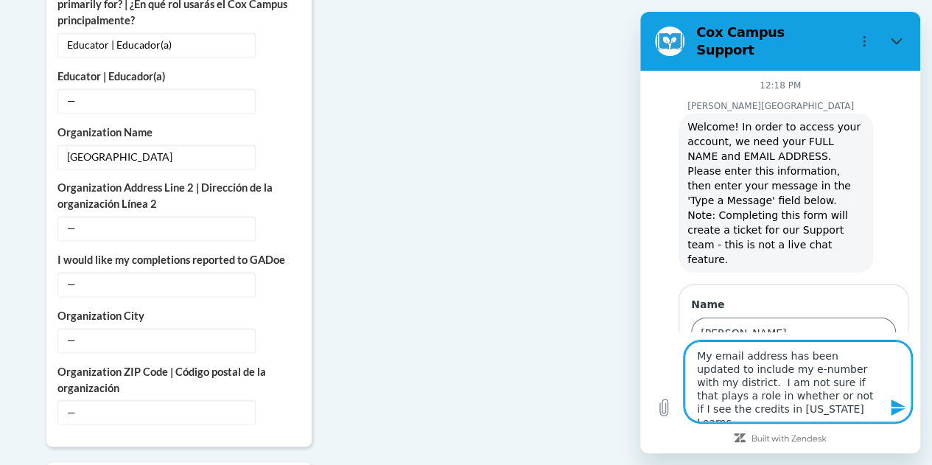
click at [898, 403] on icon "Send message" at bounding box center [898, 407] width 14 height 16
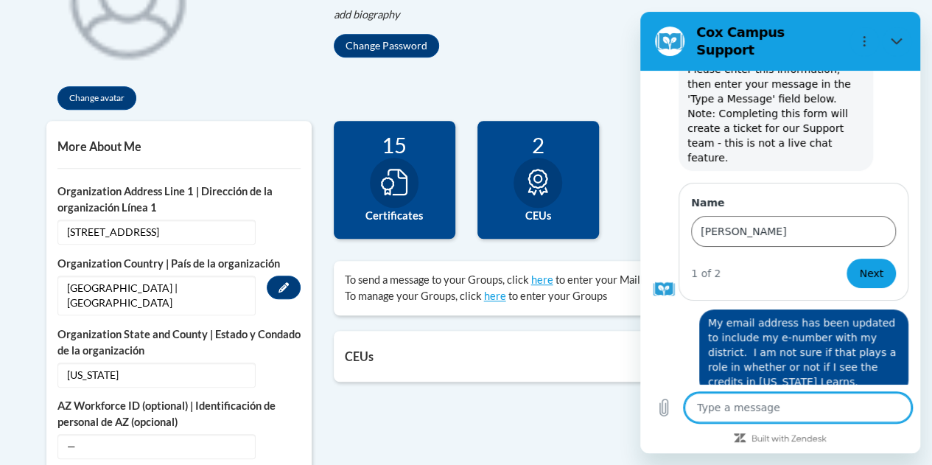
scroll to position [457, 0]
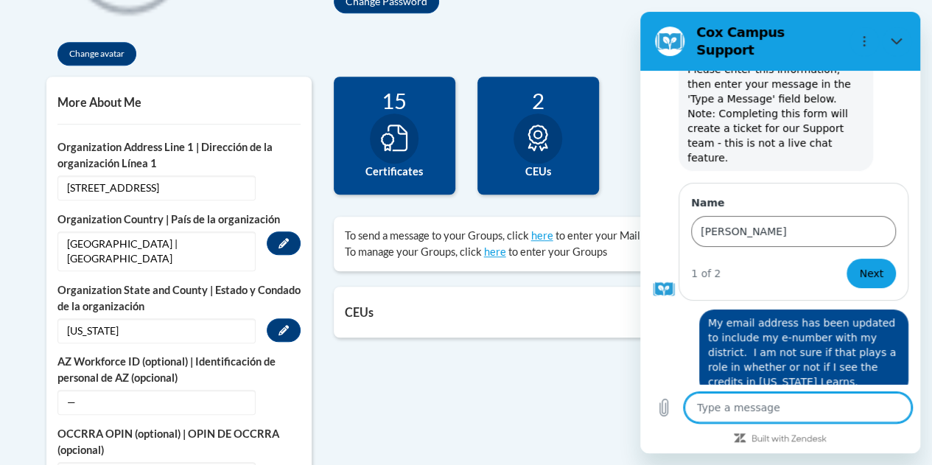
click at [194, 282] on label "Organization State and County | Estado y Condado de la organización" at bounding box center [178, 298] width 243 height 32
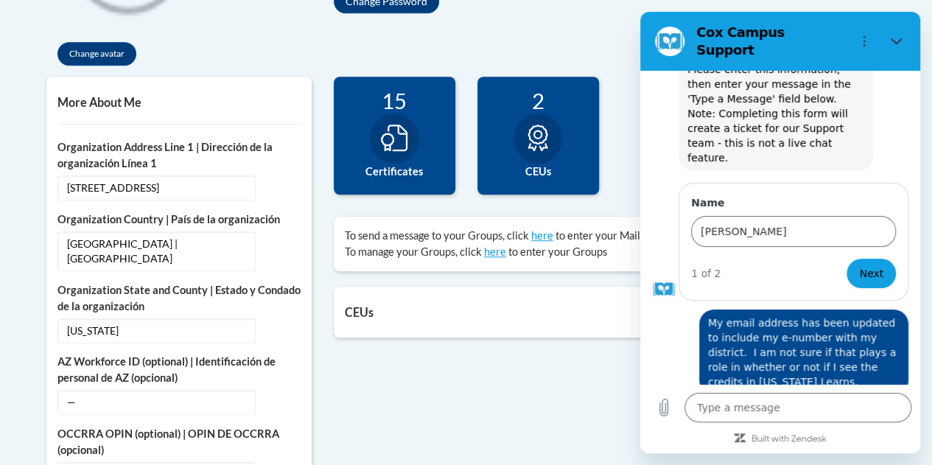
click at [520, 147] on div at bounding box center [537, 138] width 49 height 50
click at [404, 154] on div at bounding box center [394, 138] width 49 height 50
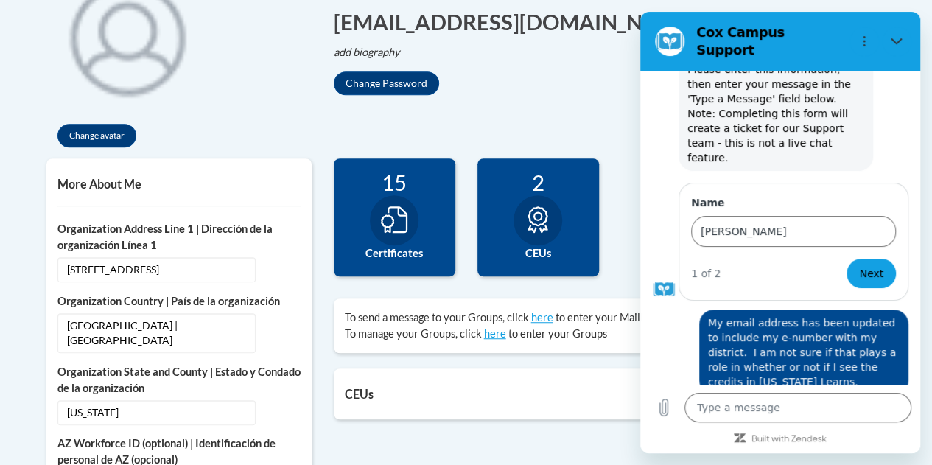
scroll to position [322, 0]
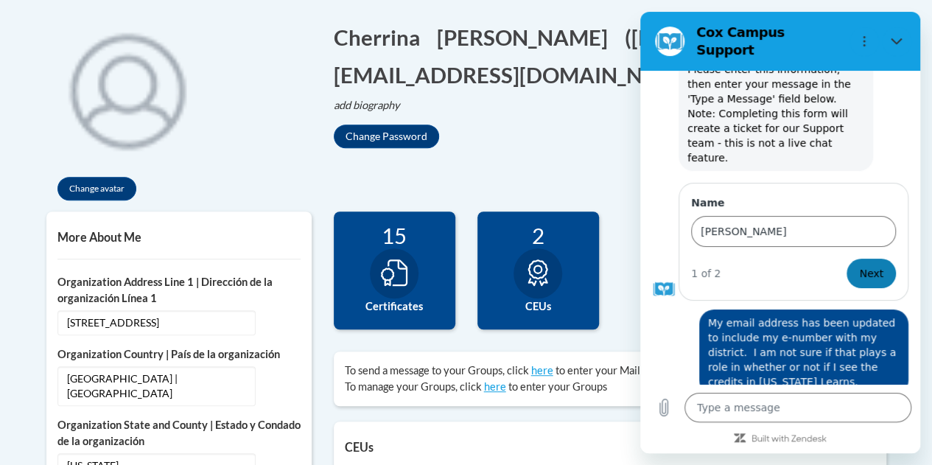
click at [859, 264] on span "Next" at bounding box center [871, 273] width 24 height 18
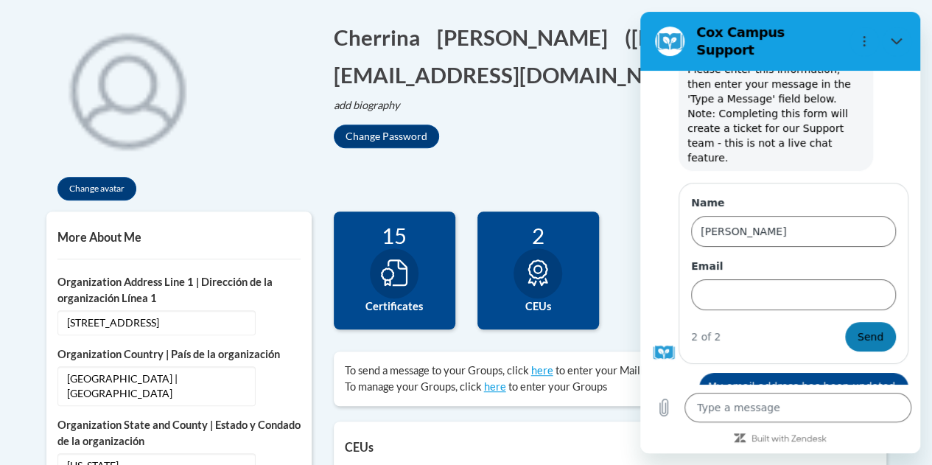
scroll to position [165, 0]
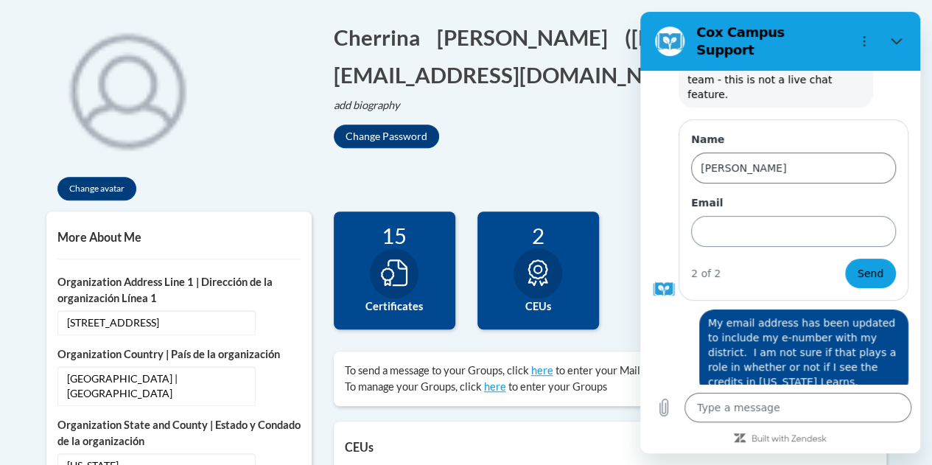
click at [724, 216] on input "Email" at bounding box center [793, 231] width 205 height 31
click at [863, 264] on span "Send" at bounding box center [870, 273] width 26 height 18
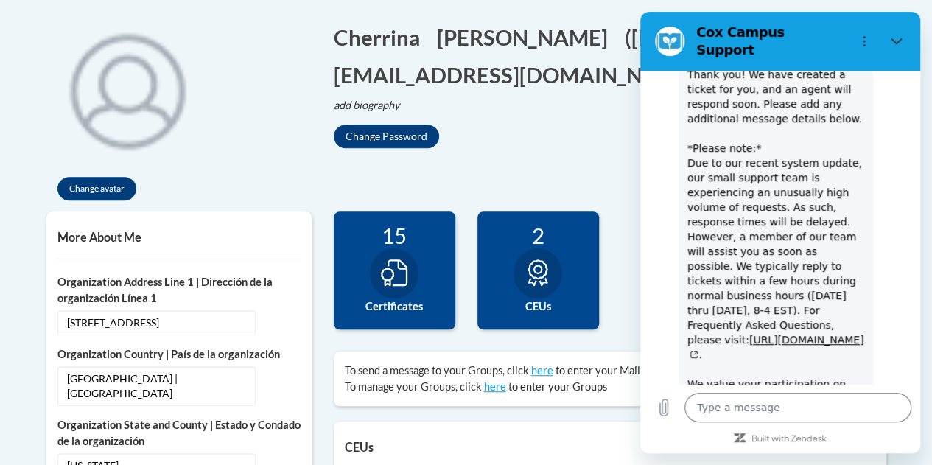
scroll to position [415, 0]
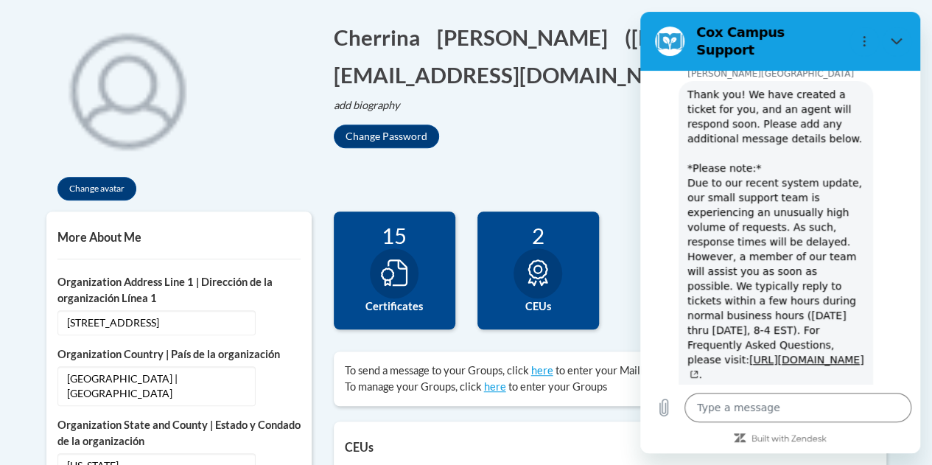
click at [829, 326] on div "Cox Campus says: Thank you! We have created a ticket for you, and an agent will…" at bounding box center [775, 271] width 194 height 380
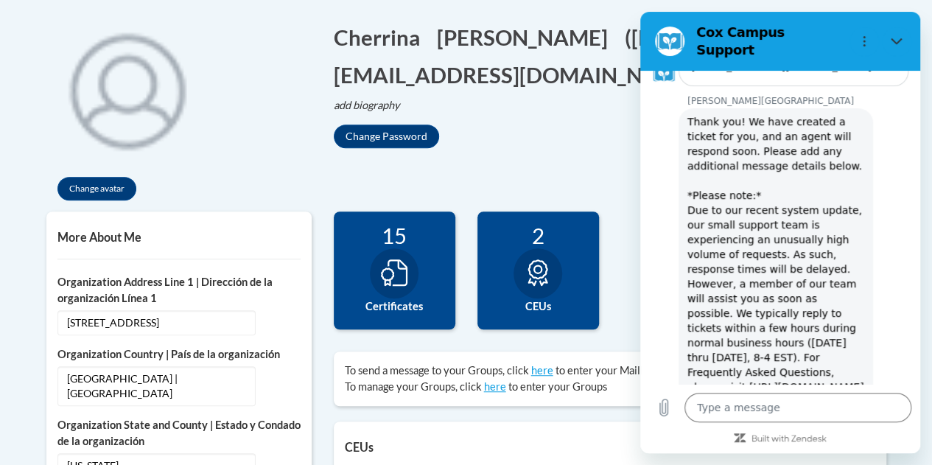
click at [829, 326] on span "Thank you! We have created a ticket for you, and an agent will respond soon. Pl…" at bounding box center [776, 298] width 178 height 365
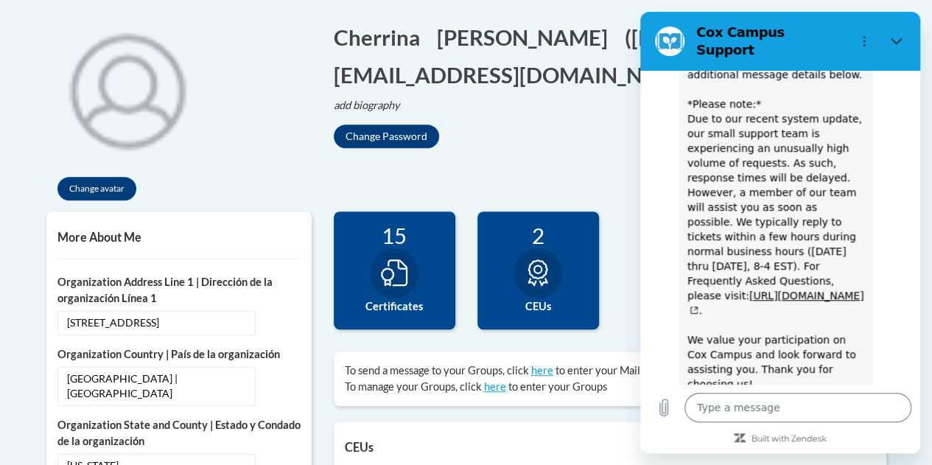
scroll to position [525, 0]
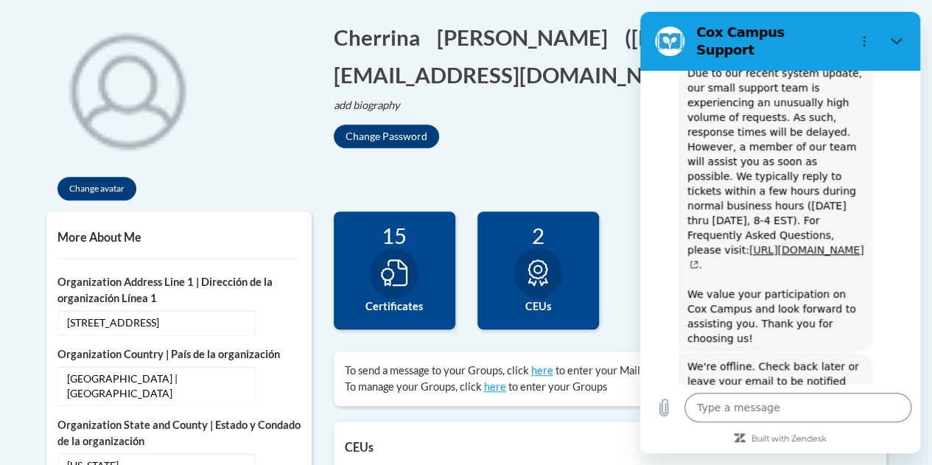
click at [807, 244] on link "https://support.coxcampus.org" at bounding box center [775, 257] width 177 height 27
